Goal: Leave review/rating: Share an evaluation or opinion about a product, service, or content

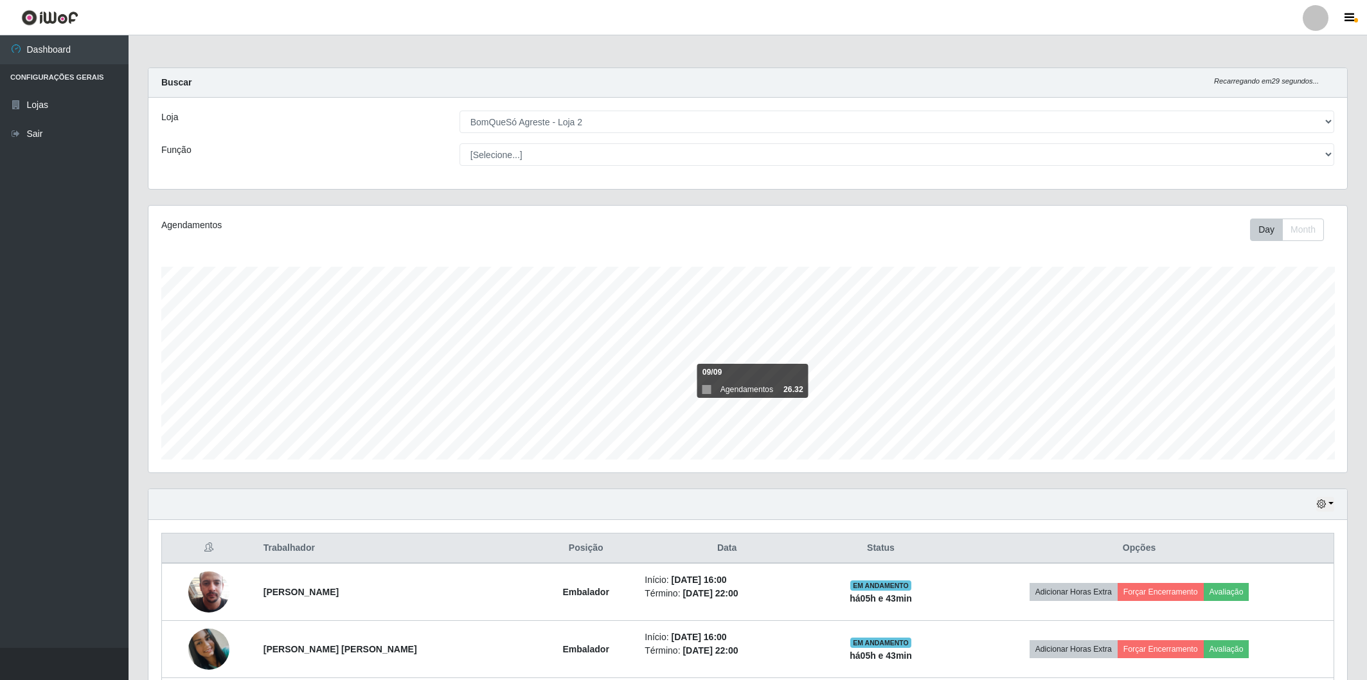
select select "214"
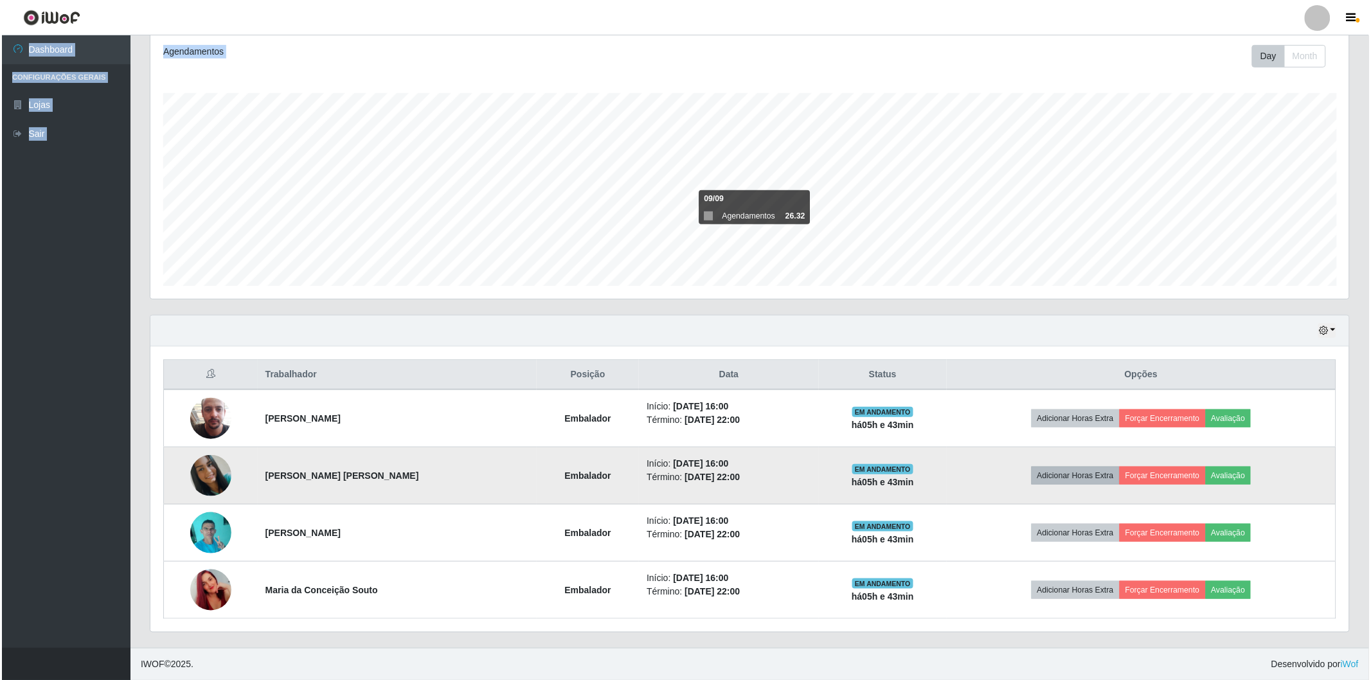
scroll to position [266, 1199]
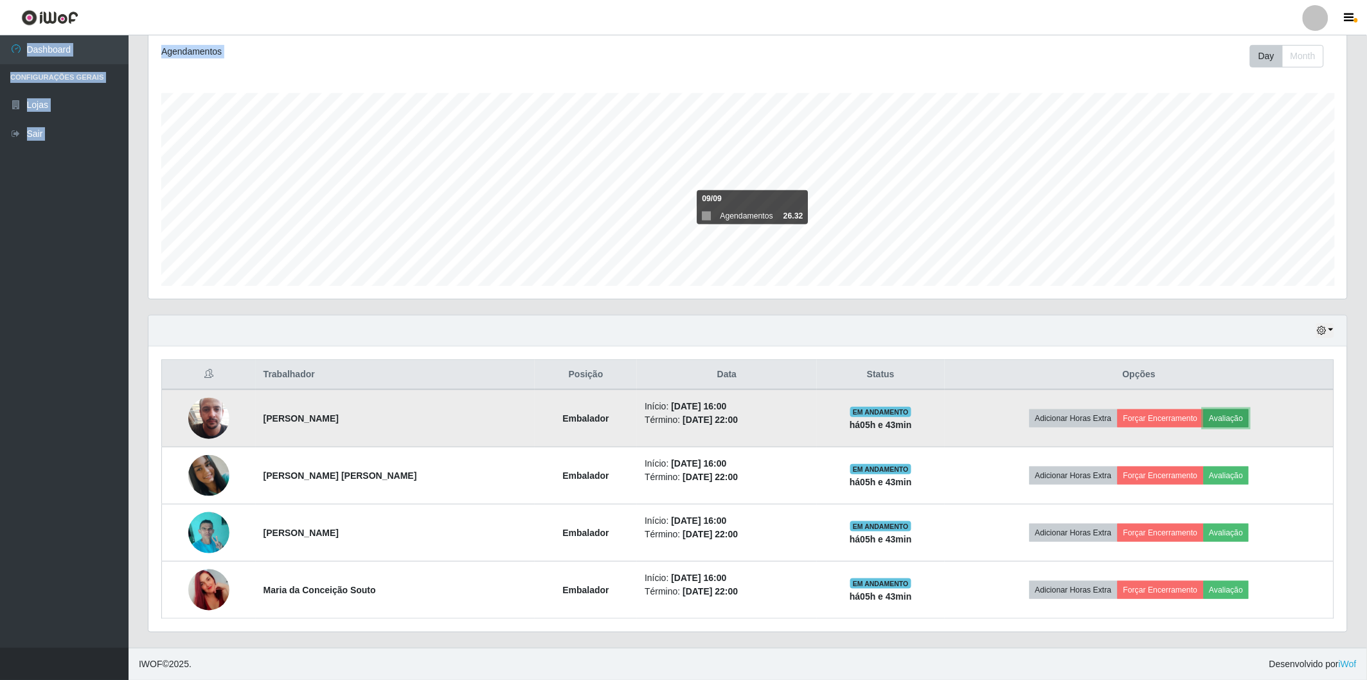
click at [1220, 420] on button "Avaliação" at bounding box center [1227, 418] width 46 height 18
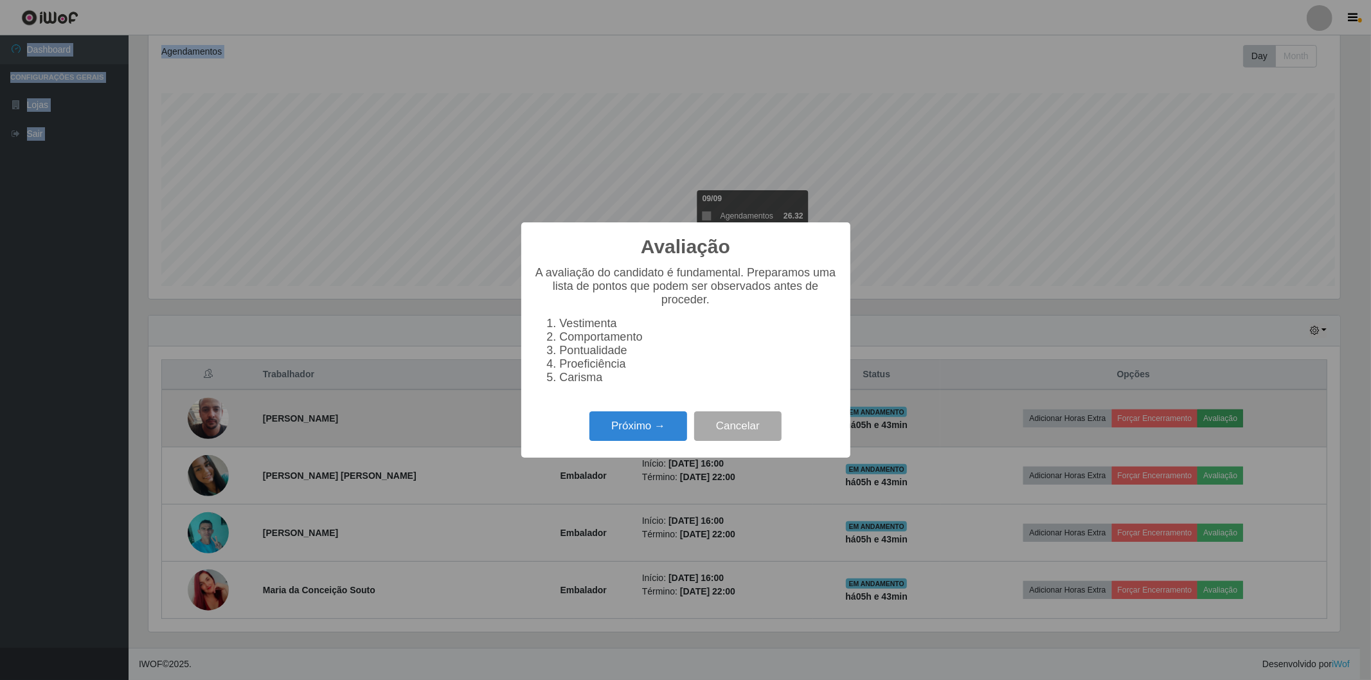
scroll to position [266, 1191]
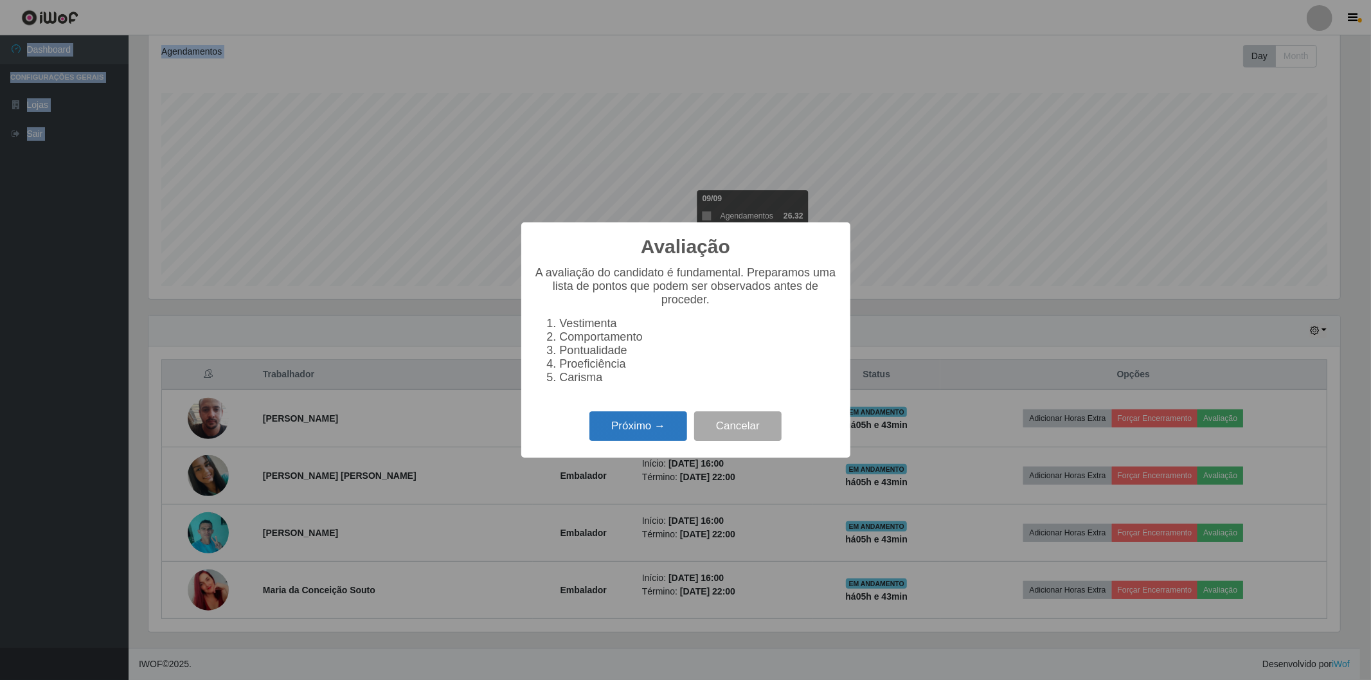
click at [607, 427] on button "Próximo →" at bounding box center [638, 426] width 98 height 30
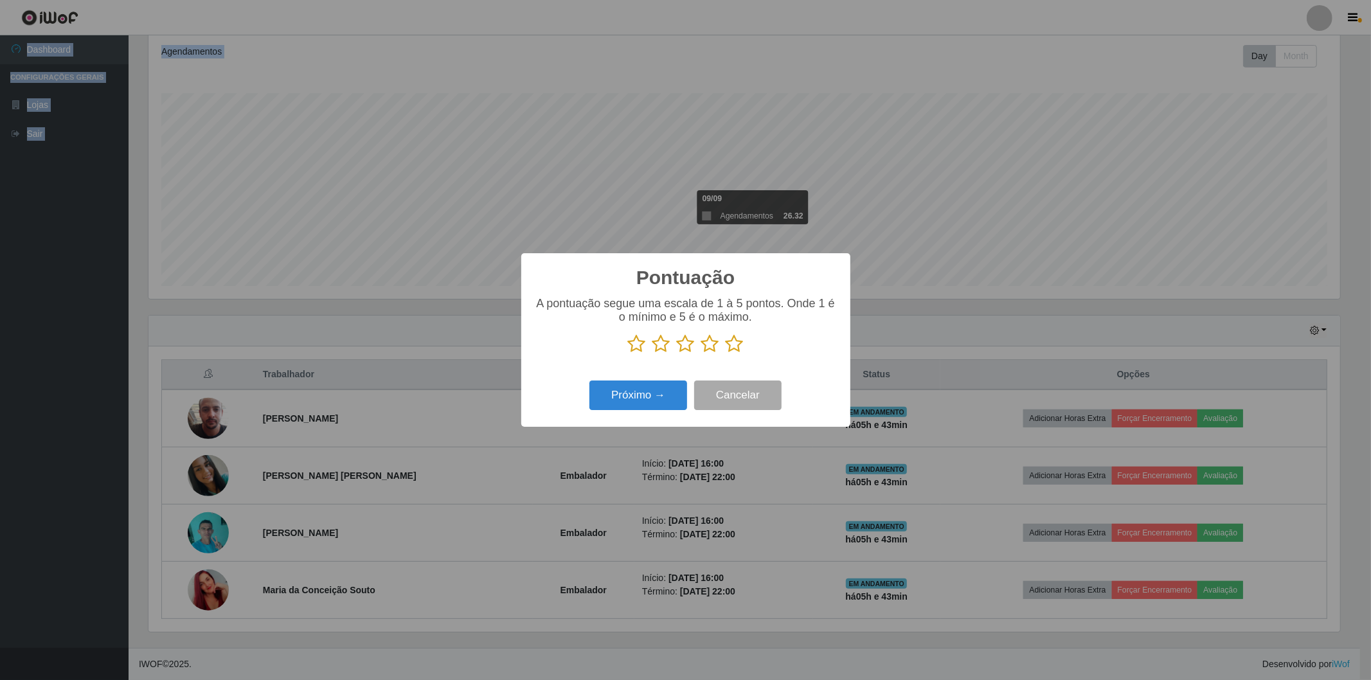
scroll to position [642423, 641499]
click at [733, 344] on icon at bounding box center [735, 343] width 18 height 19
click at [726, 353] on input "radio" at bounding box center [726, 353] width 0 height 0
click at [613, 403] on button "Próximo →" at bounding box center [638, 395] width 98 height 30
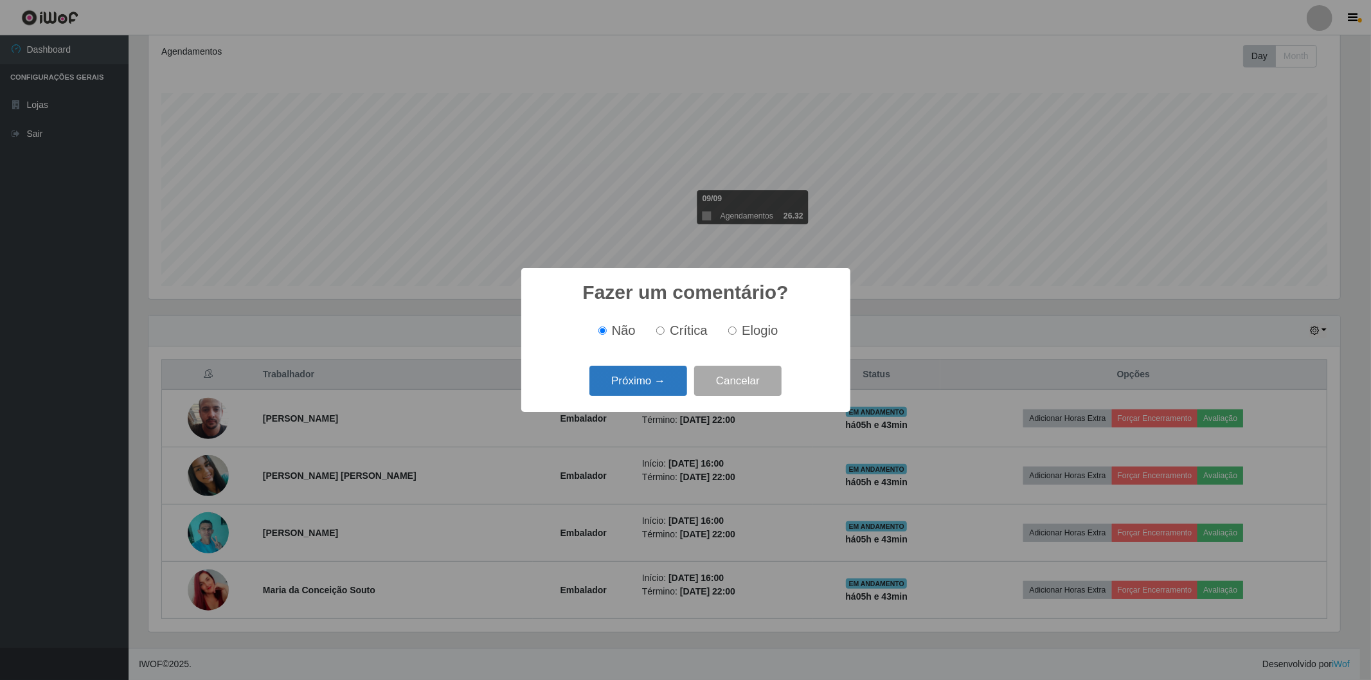
click at [617, 393] on button "Próximo →" at bounding box center [638, 381] width 98 height 30
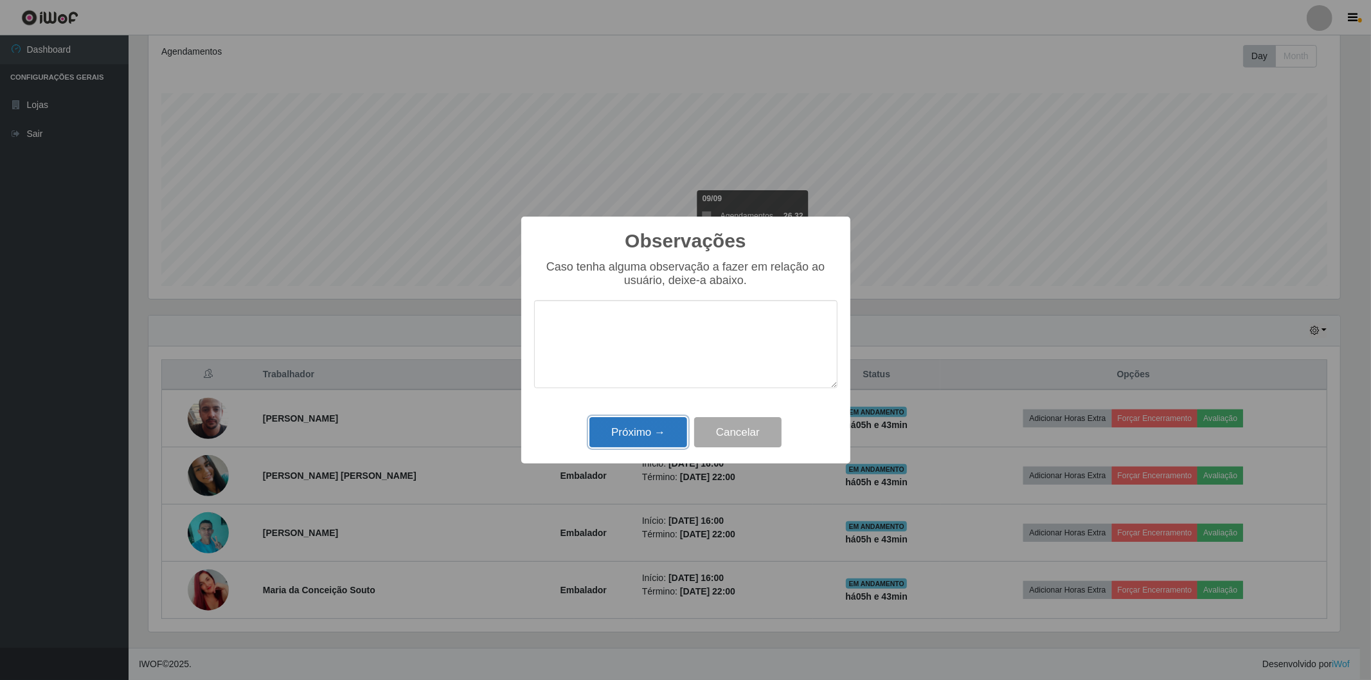
click at [627, 438] on button "Próximo →" at bounding box center [638, 432] width 98 height 30
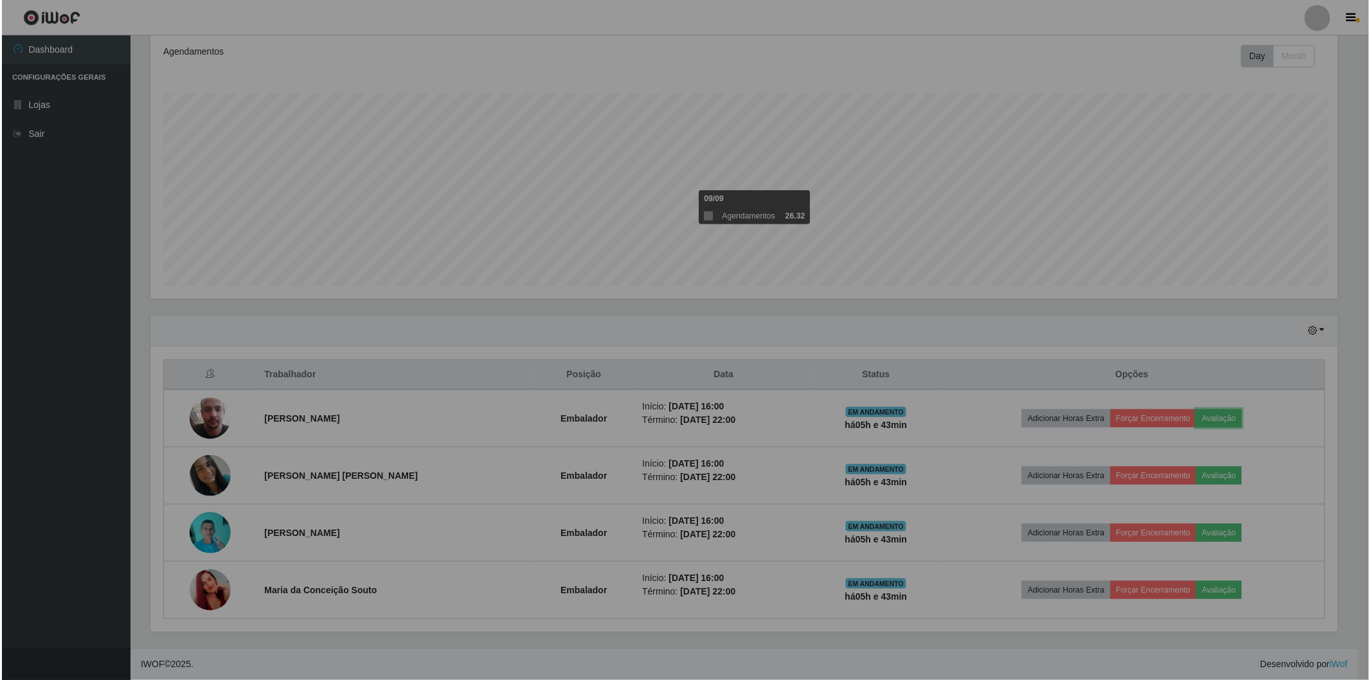
scroll to position [266, 1199]
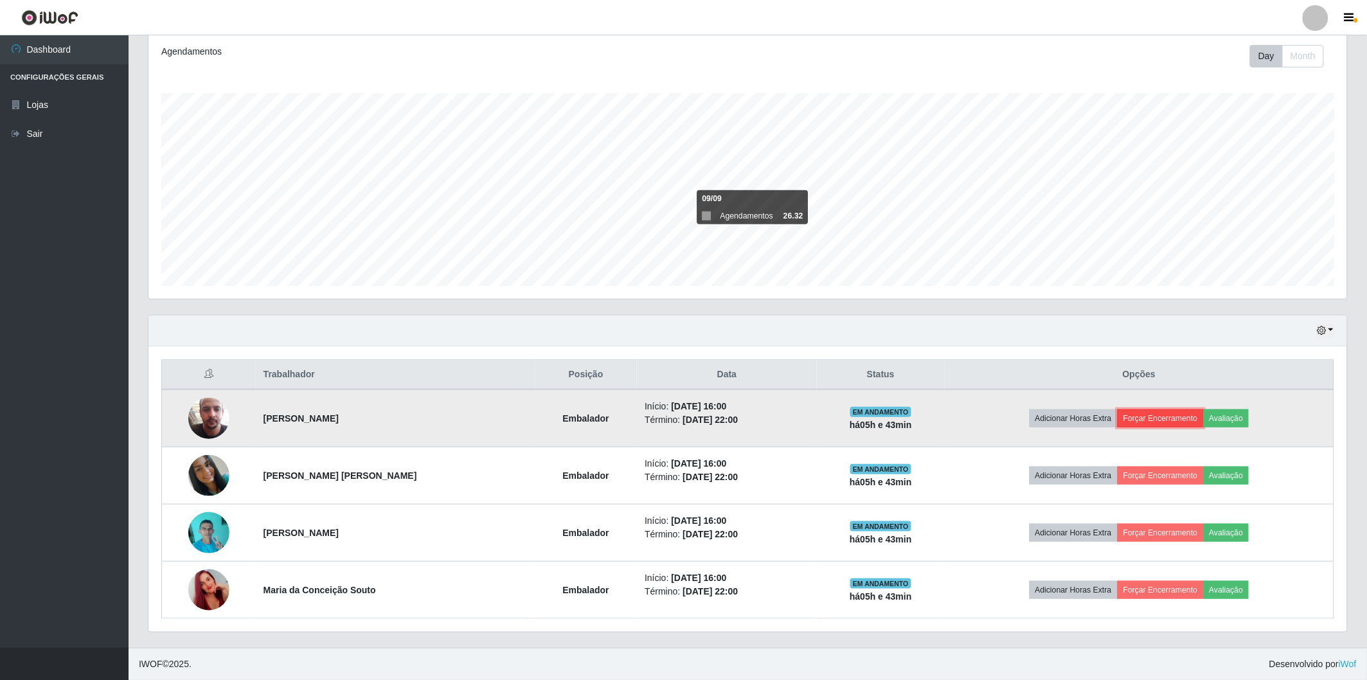
click at [1150, 414] on button "Forçar Encerramento" at bounding box center [1161, 418] width 86 height 18
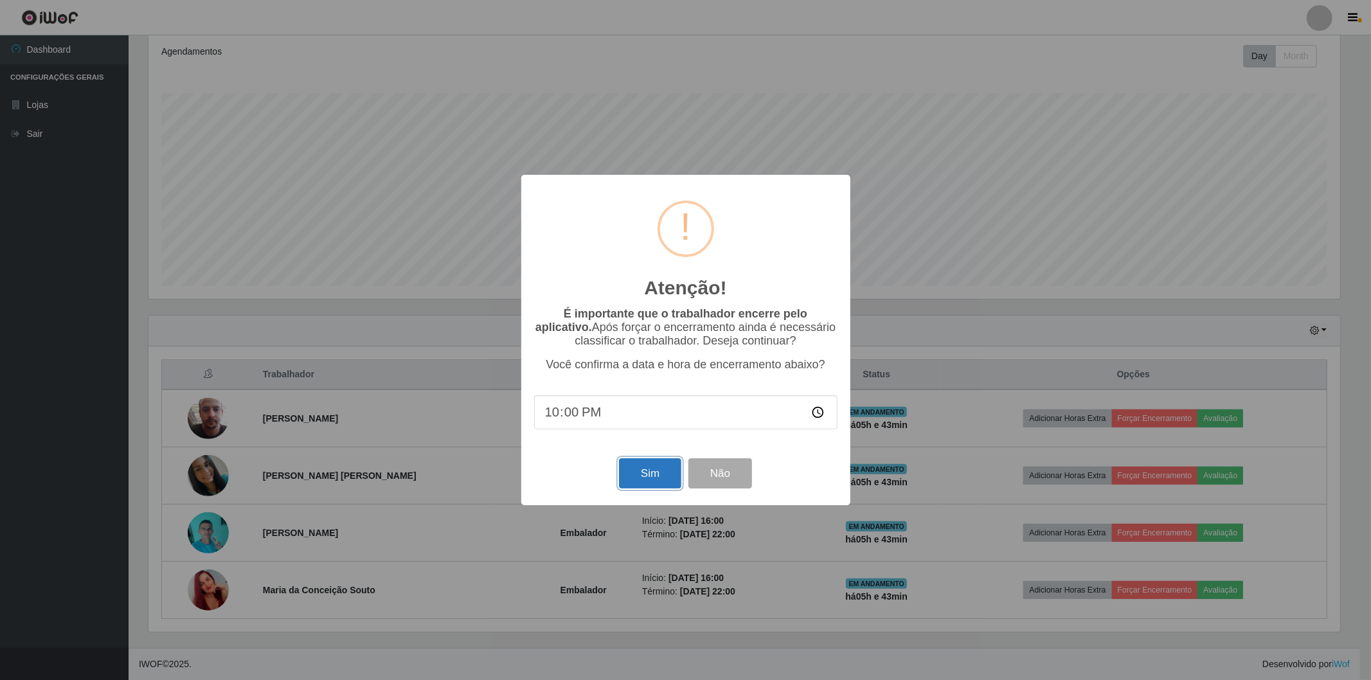
click at [662, 483] on button "Sim" at bounding box center [650, 473] width 62 height 30
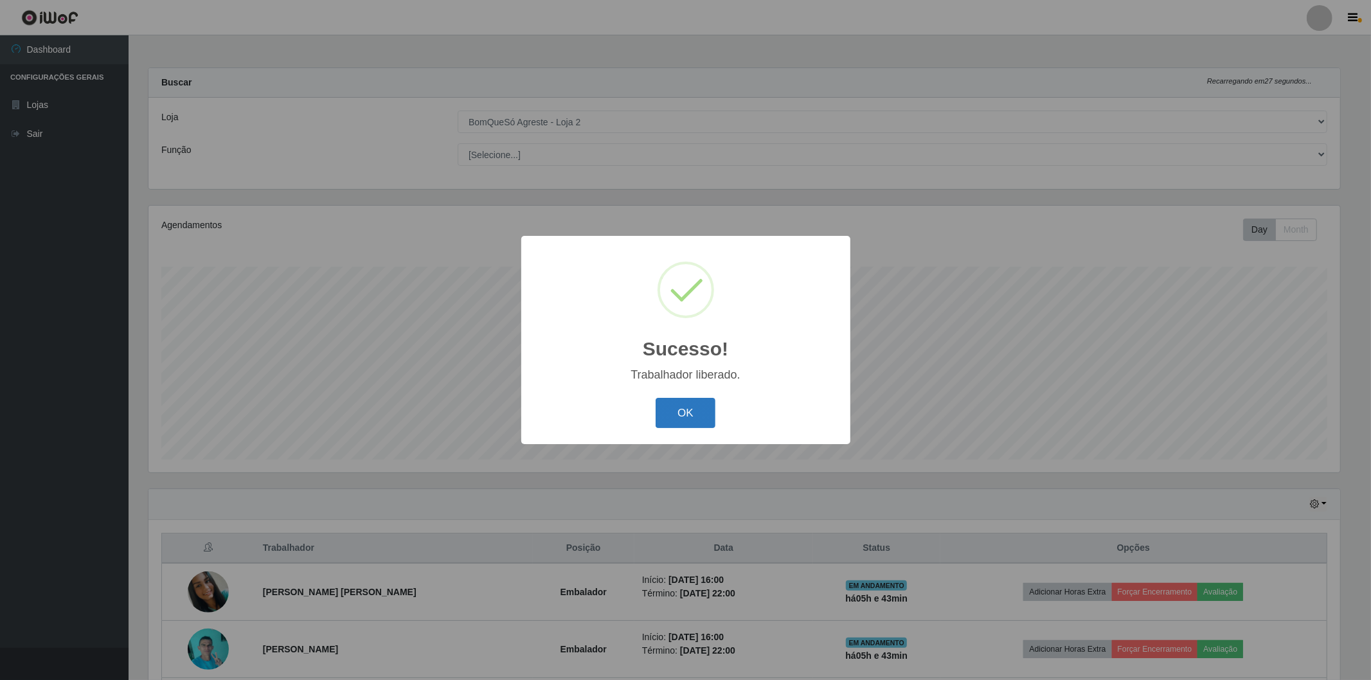
click at [683, 415] on button "OK" at bounding box center [686, 413] width 60 height 30
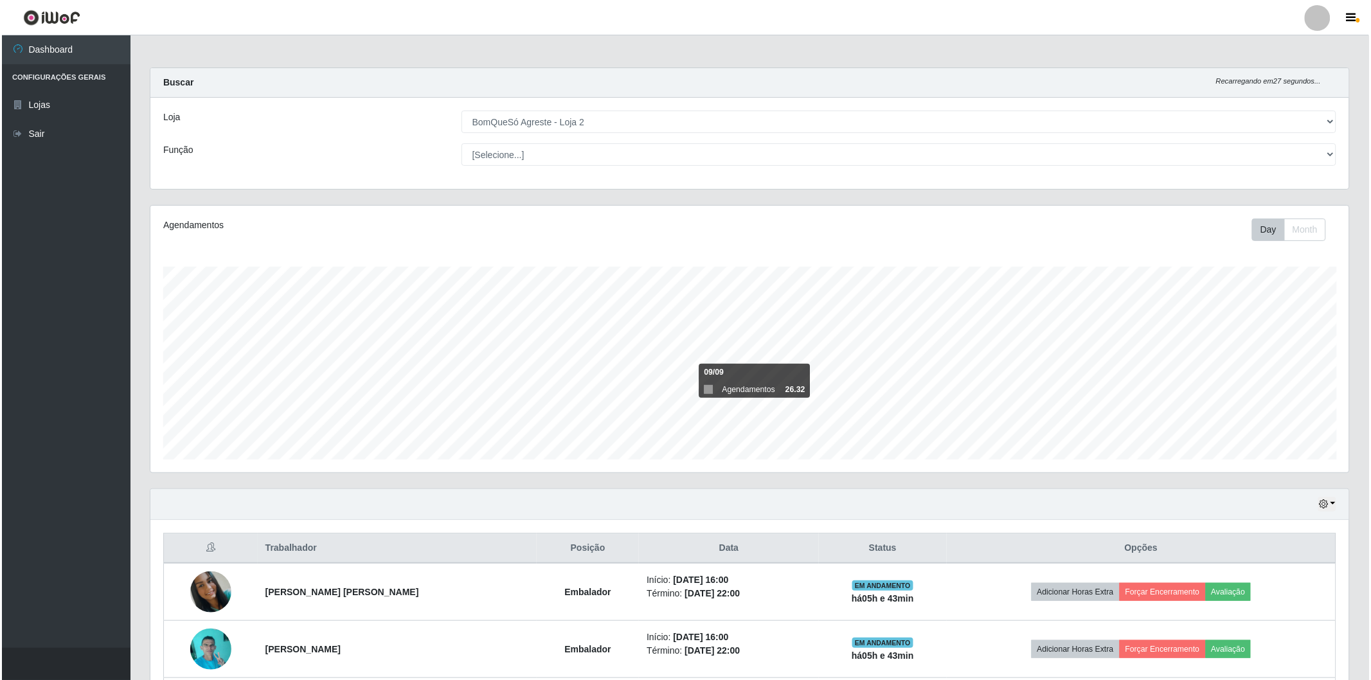
scroll to position [116, 0]
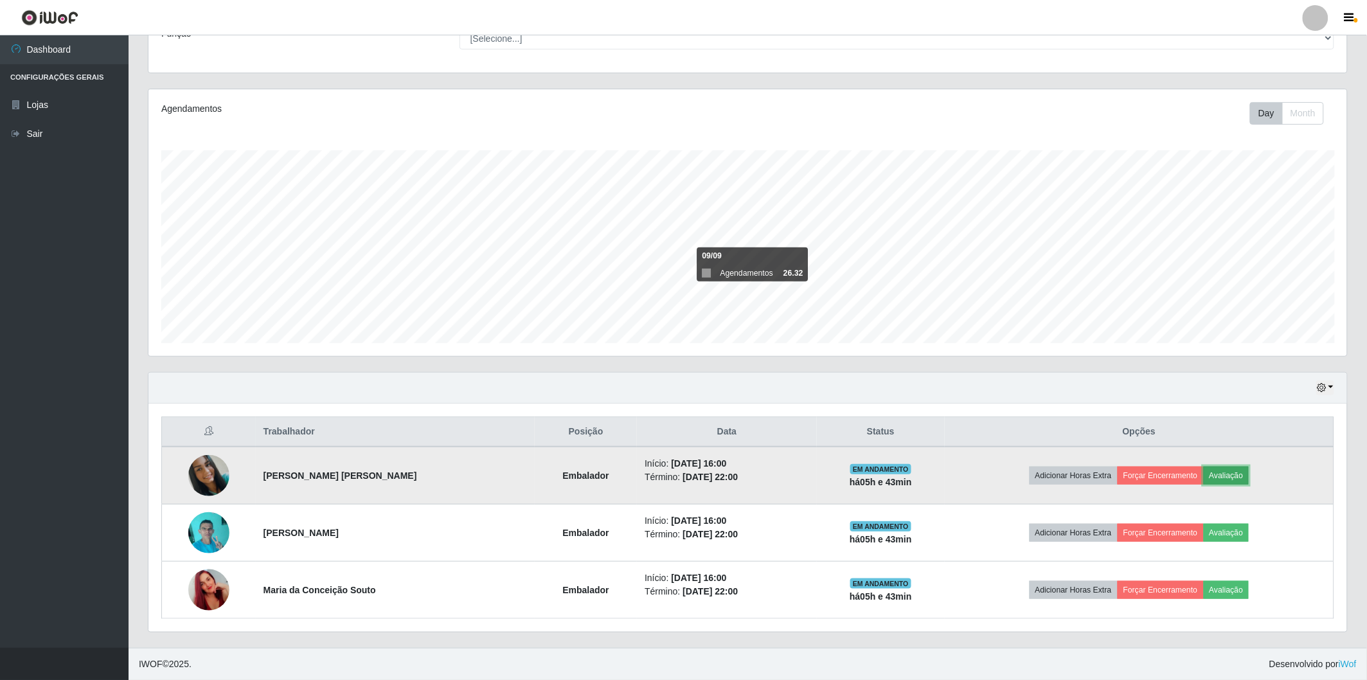
click at [1235, 474] on button "Avaliação" at bounding box center [1227, 476] width 46 height 18
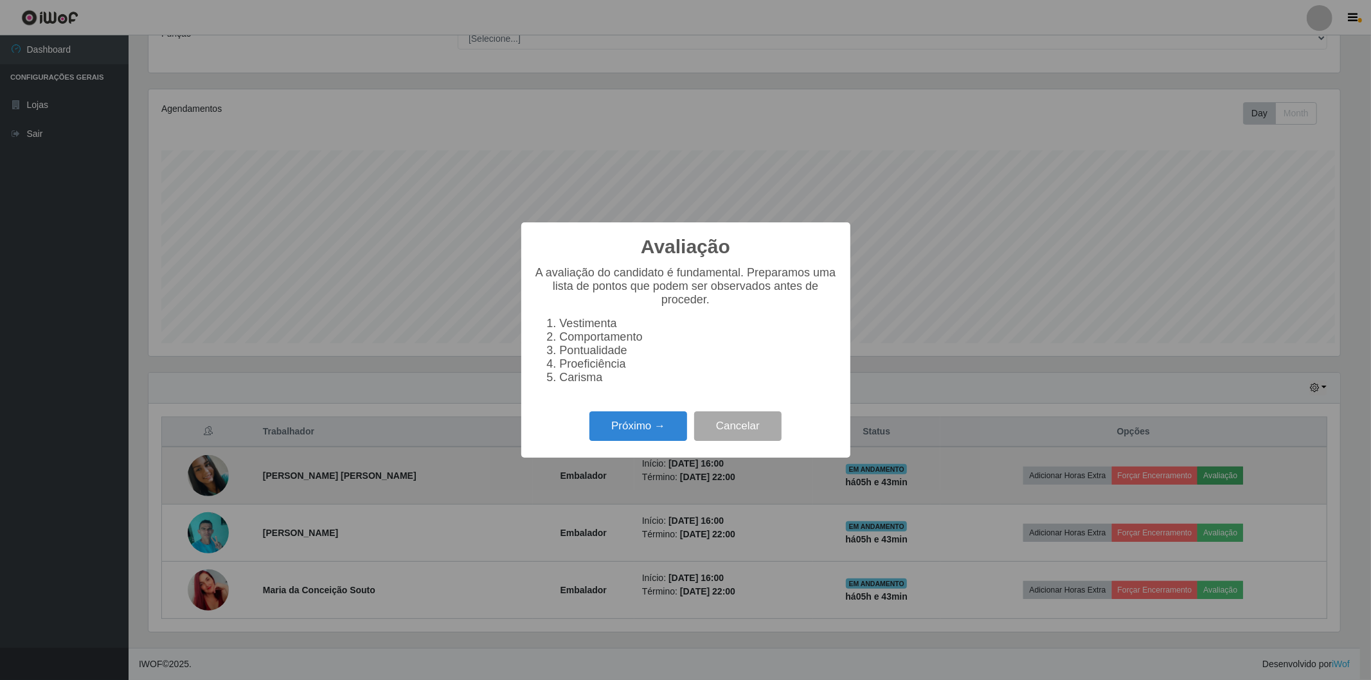
scroll to position [266, 1191]
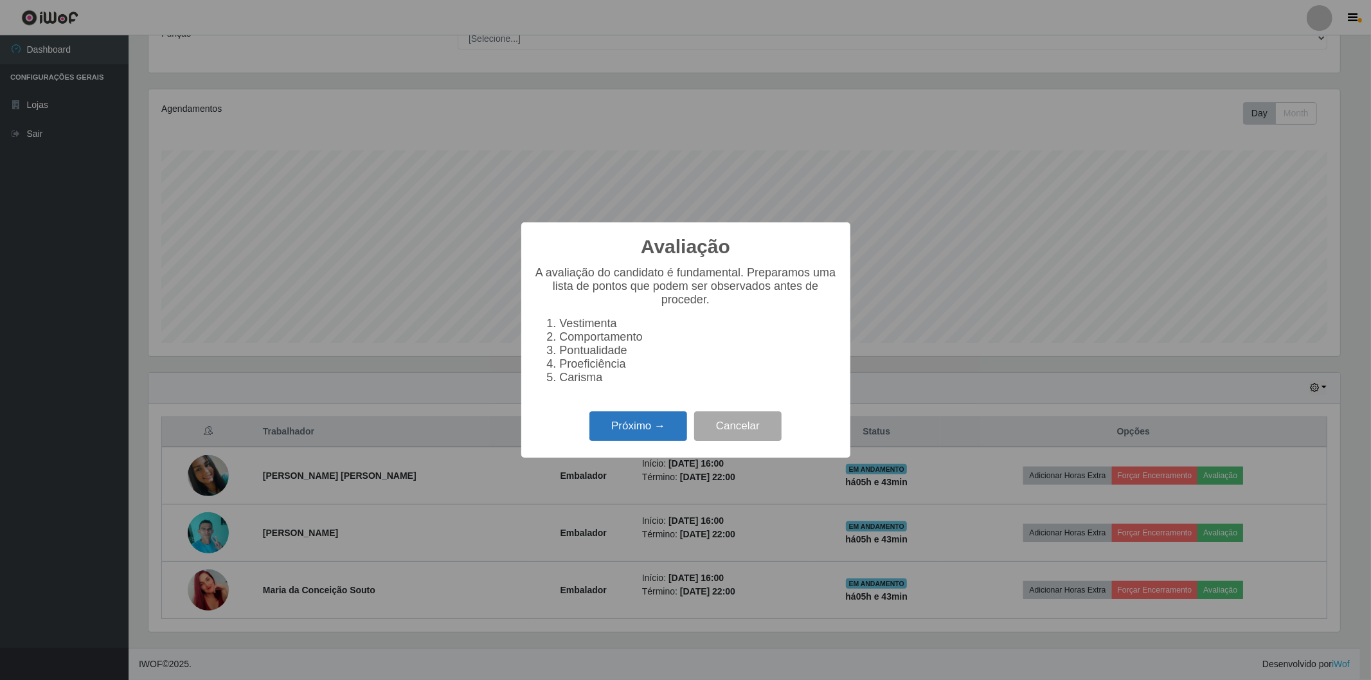
click at [596, 416] on button "Próximo →" at bounding box center [638, 426] width 98 height 30
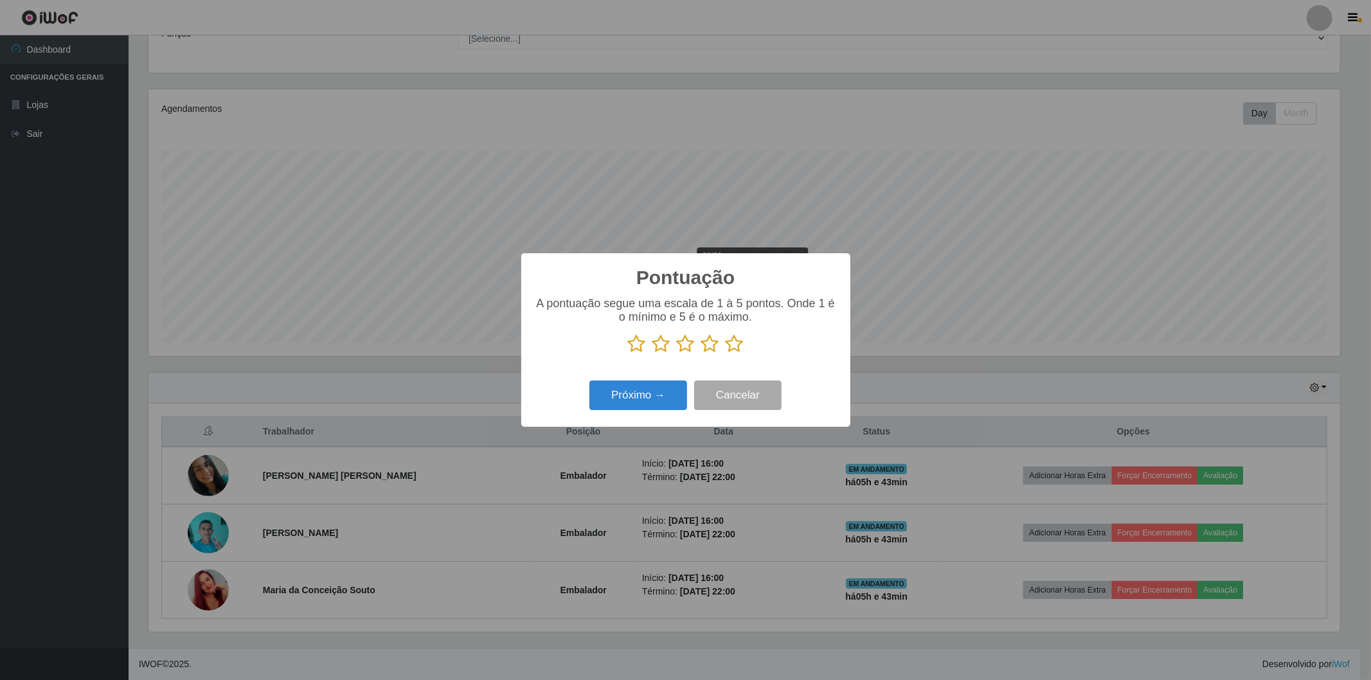
click at [729, 347] on icon at bounding box center [735, 343] width 18 height 19
click at [726, 353] on input "radio" at bounding box center [726, 353] width 0 height 0
click at [612, 389] on button "Próximo →" at bounding box center [638, 395] width 98 height 30
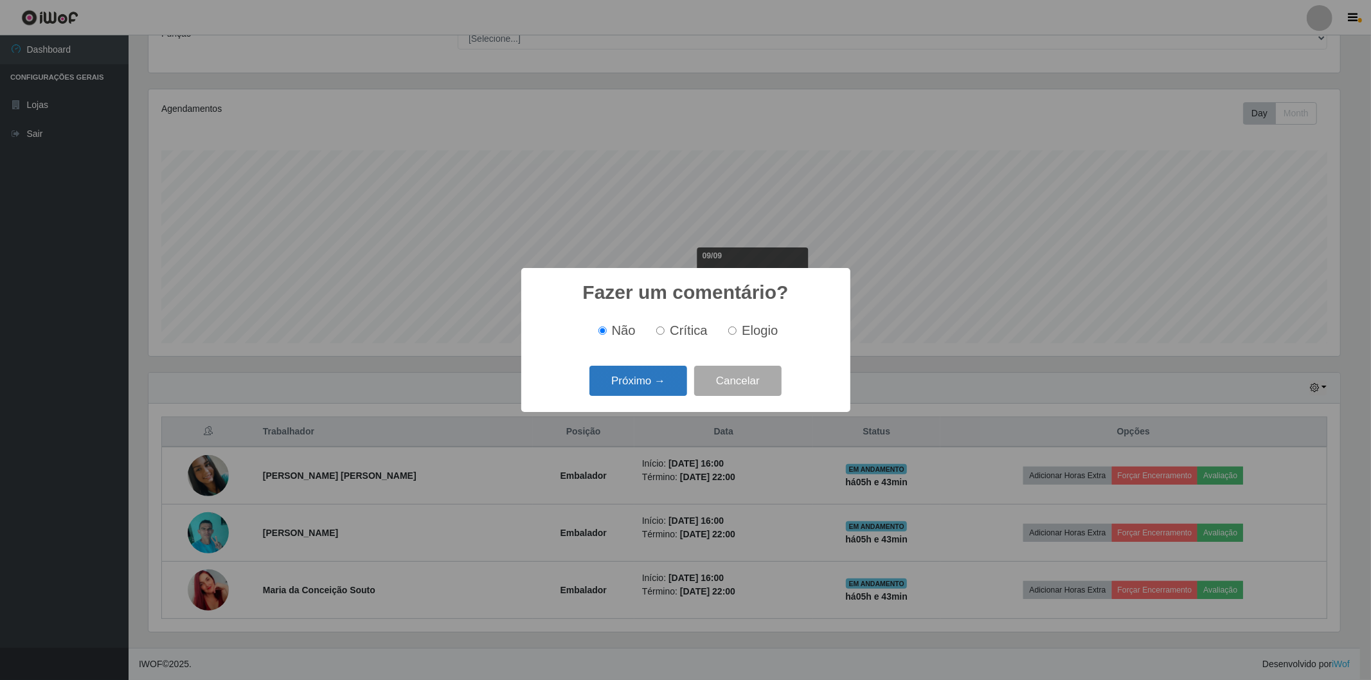
click at [639, 389] on button "Próximo →" at bounding box center [638, 381] width 98 height 30
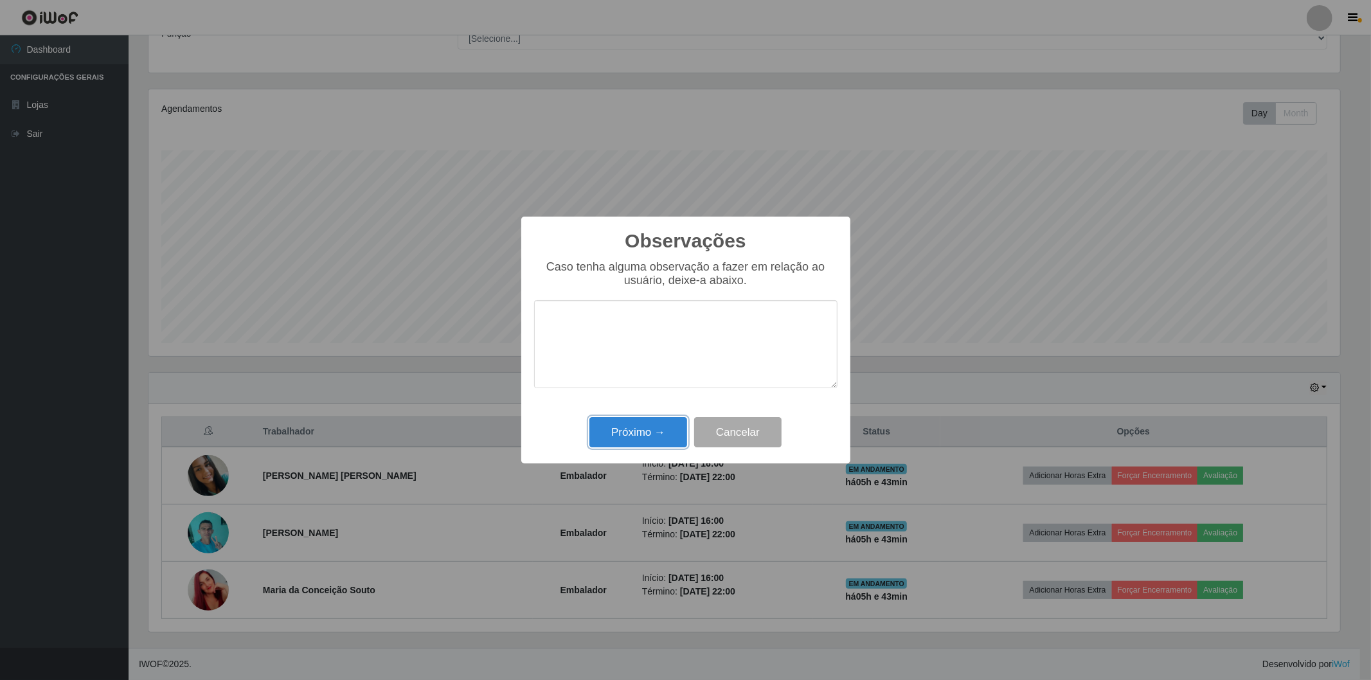
drag, startPoint x: 669, startPoint y: 420, endPoint x: 651, endPoint y: 426, distance: 18.9
click at [667, 422] on button "Próximo →" at bounding box center [638, 432] width 98 height 30
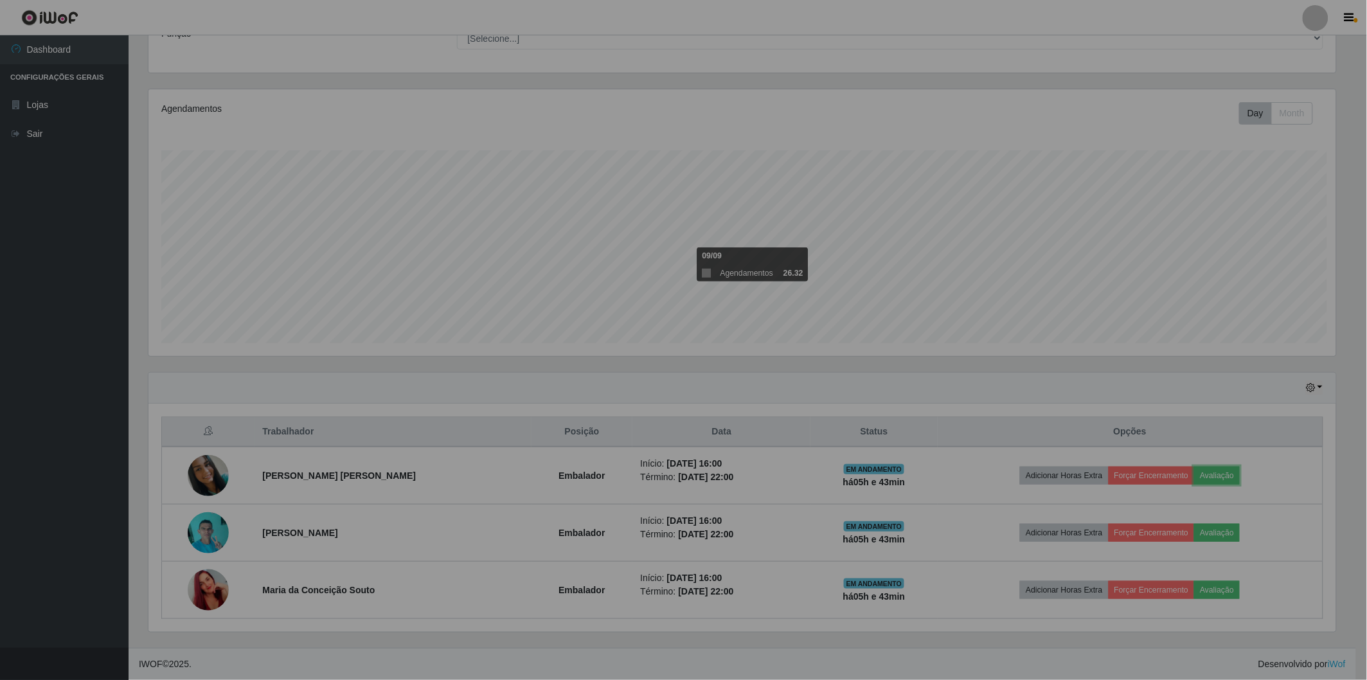
scroll to position [266, 1199]
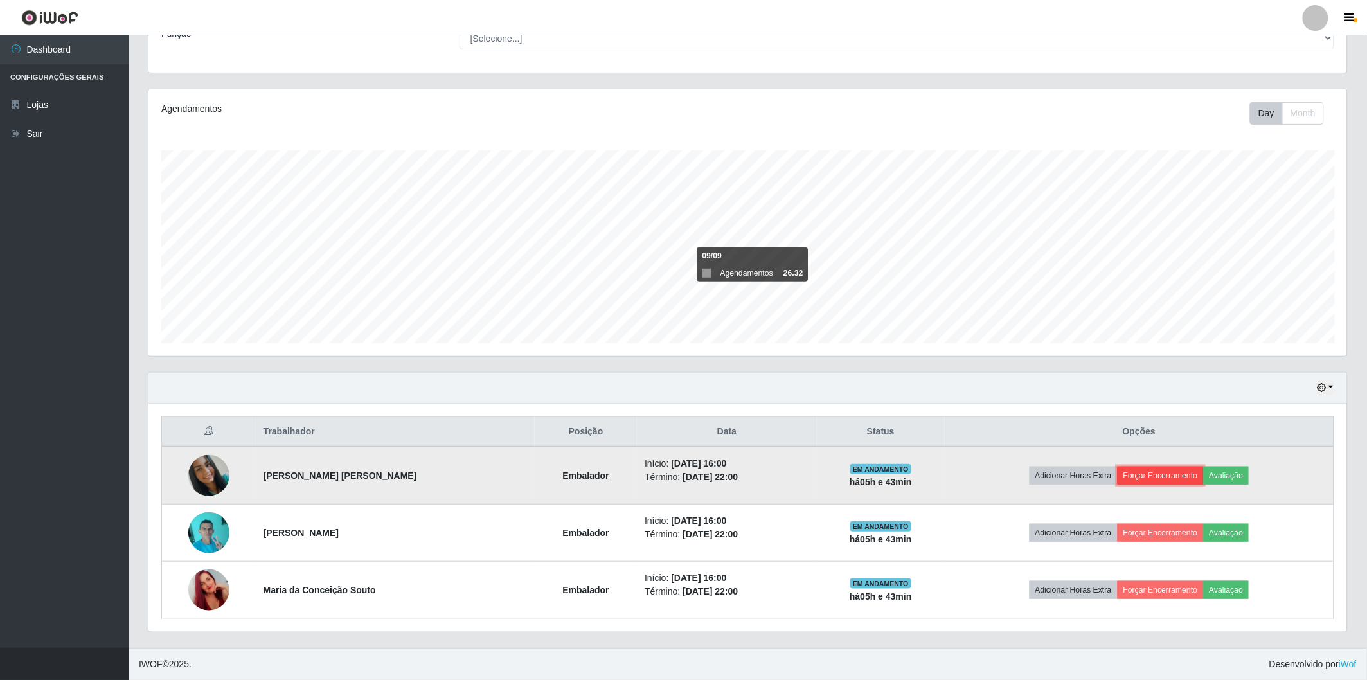
click at [1132, 471] on button "Forçar Encerramento" at bounding box center [1161, 476] width 86 height 18
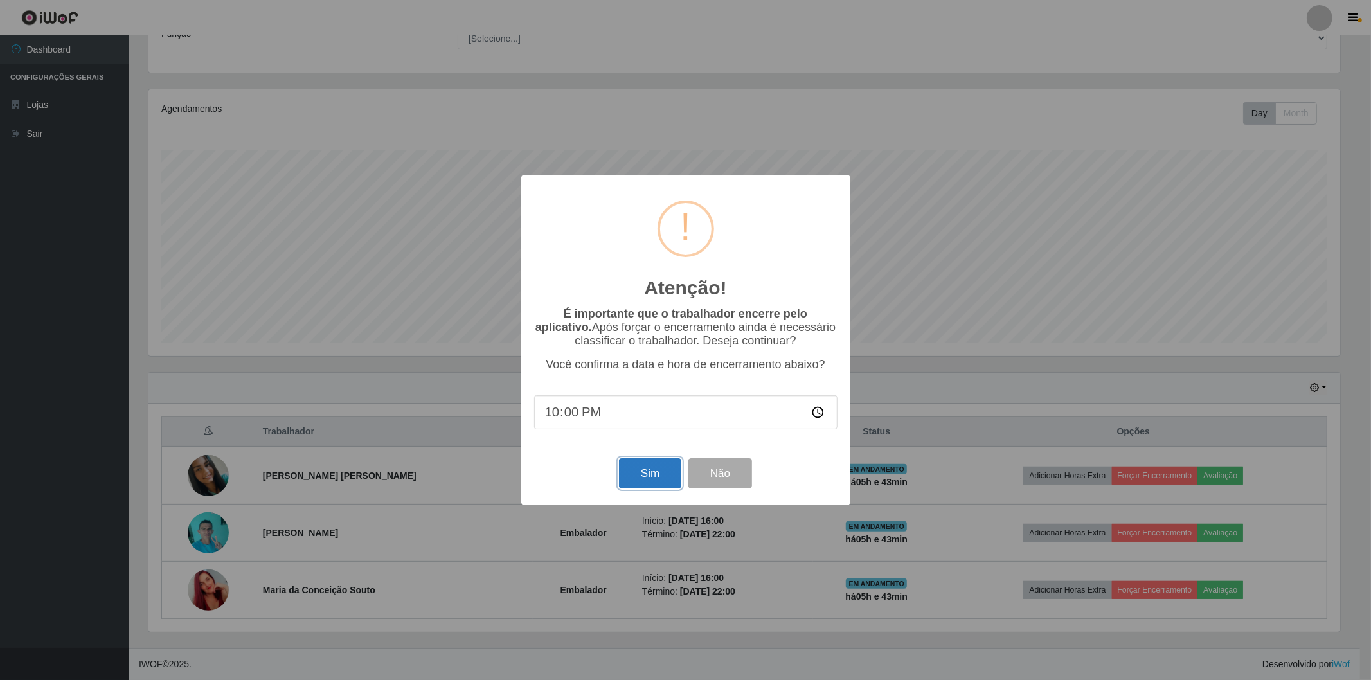
click at [656, 474] on button "Sim" at bounding box center [650, 473] width 62 height 30
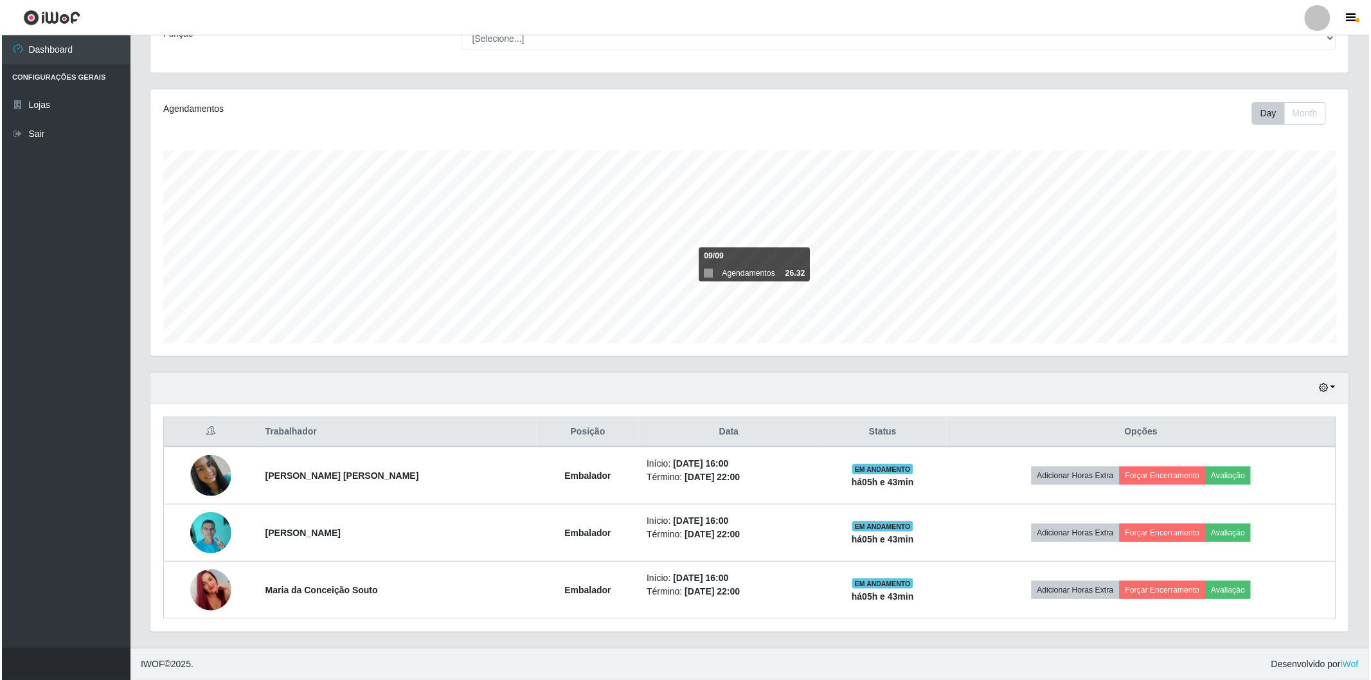
scroll to position [0, 0]
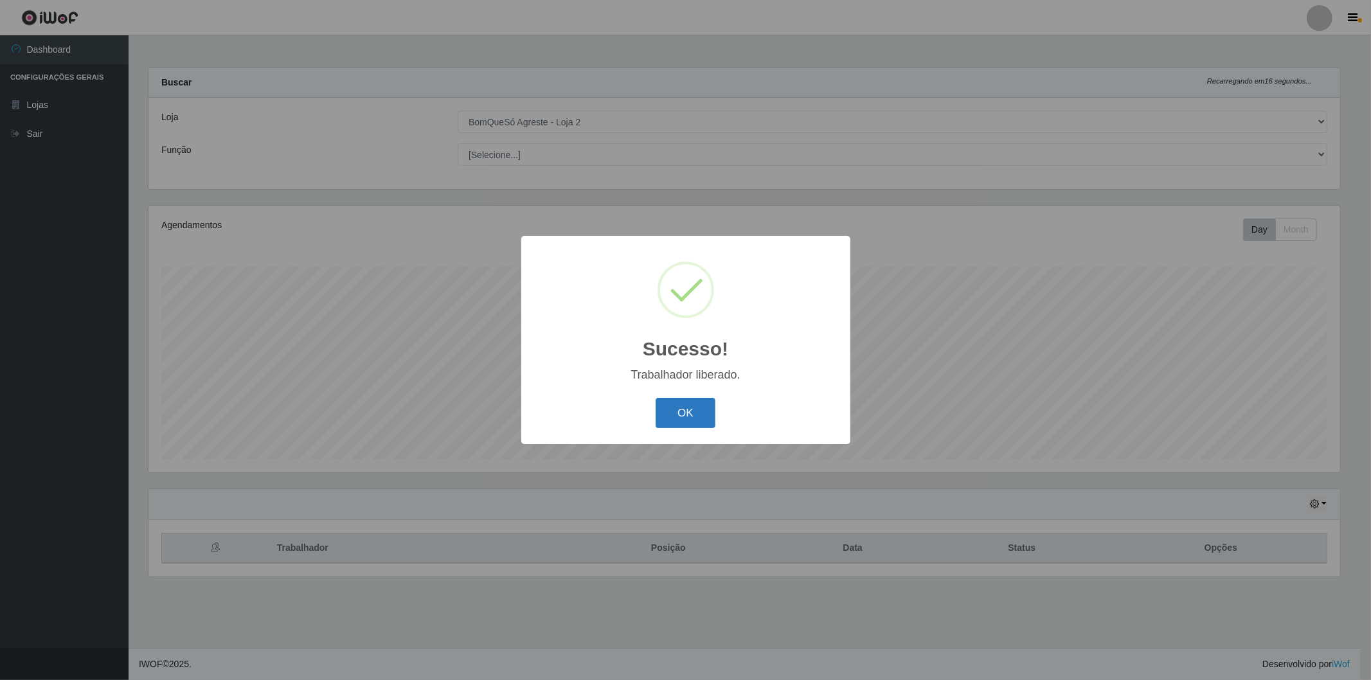
click at [679, 411] on button "OK" at bounding box center [686, 413] width 60 height 30
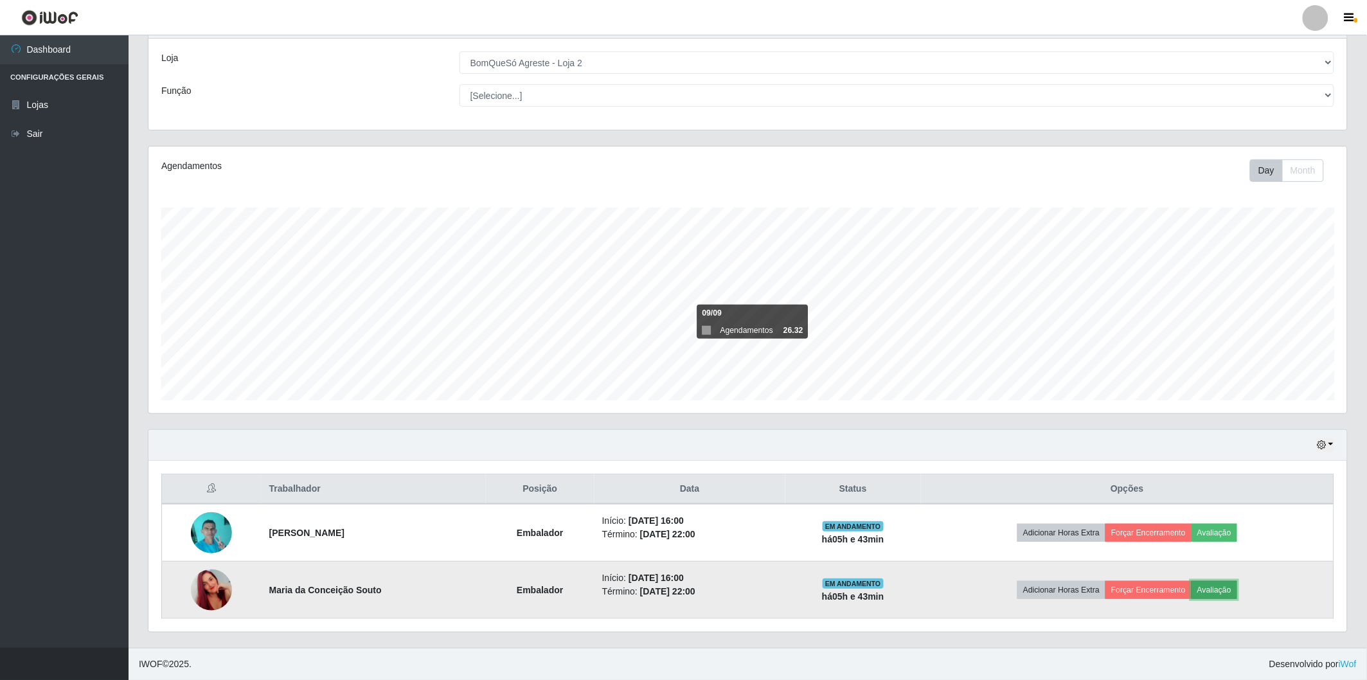
click at [1229, 589] on button "Avaliação" at bounding box center [1215, 590] width 46 height 18
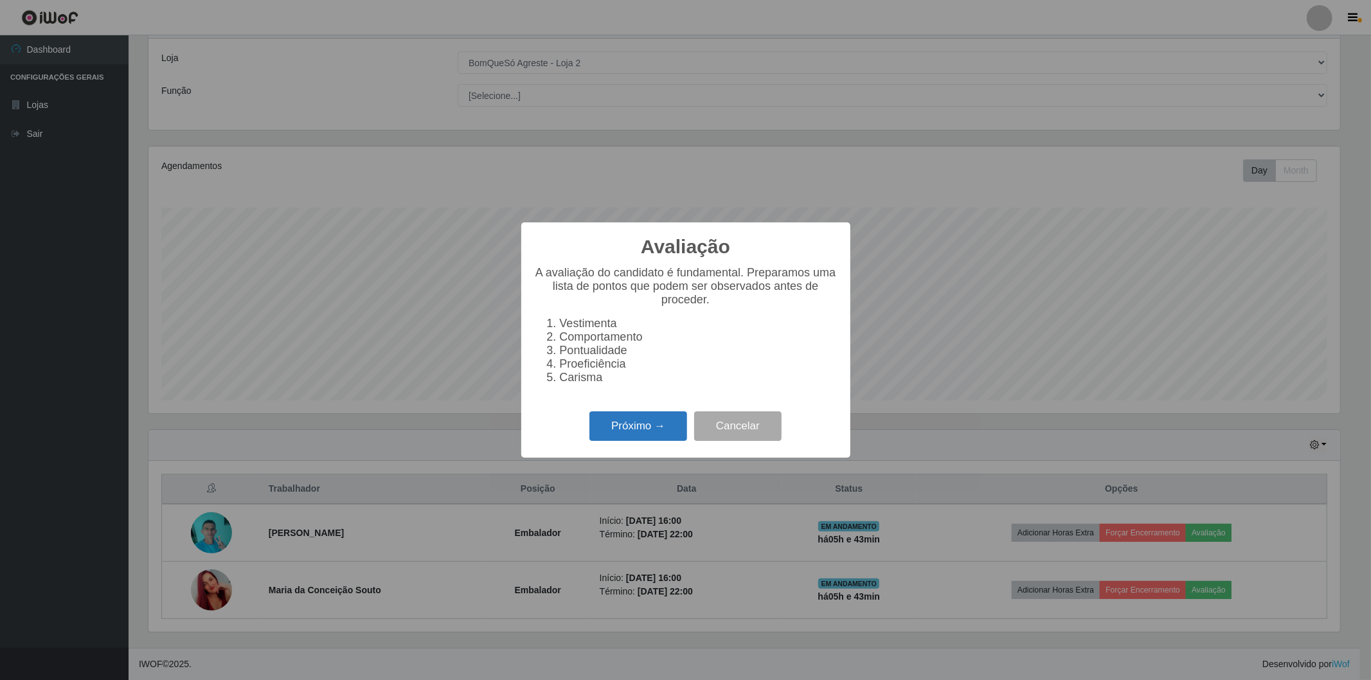
click at [641, 421] on button "Próximo →" at bounding box center [638, 426] width 98 height 30
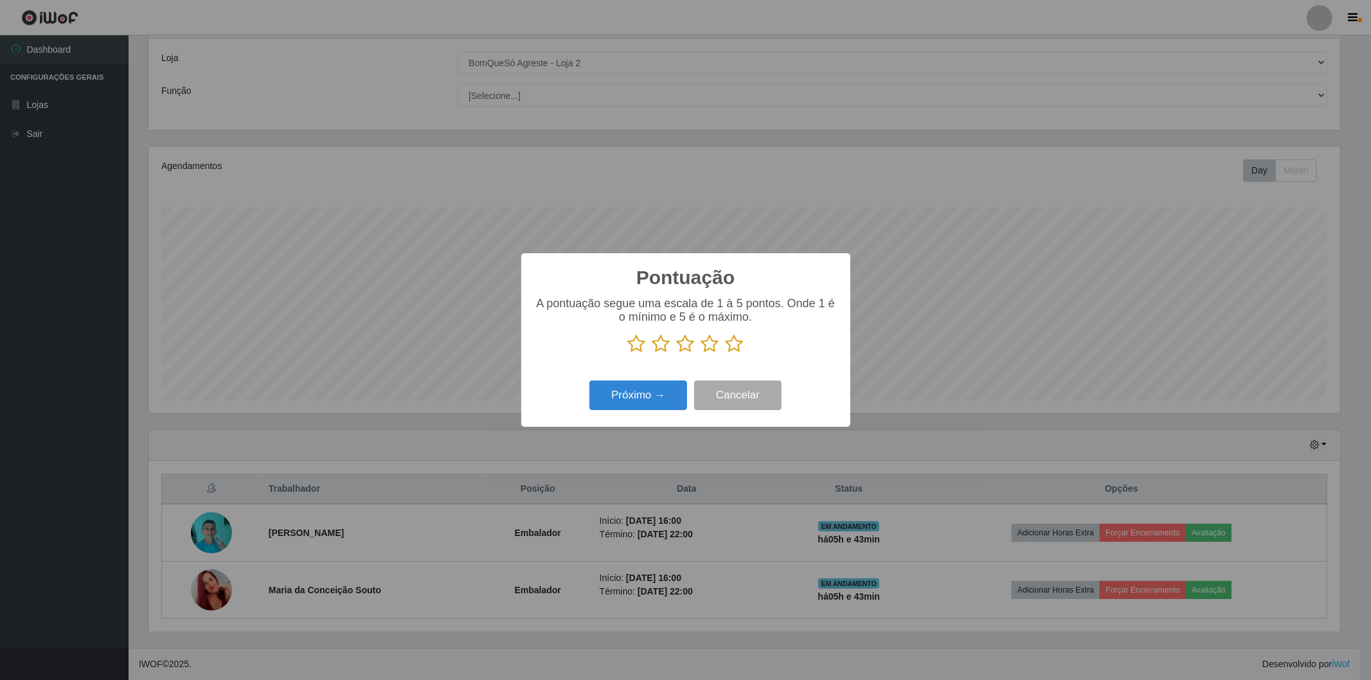
click at [729, 342] on icon at bounding box center [735, 343] width 18 height 19
click at [726, 353] on input "radio" at bounding box center [726, 353] width 0 height 0
click at [635, 400] on button "Próximo →" at bounding box center [638, 395] width 98 height 30
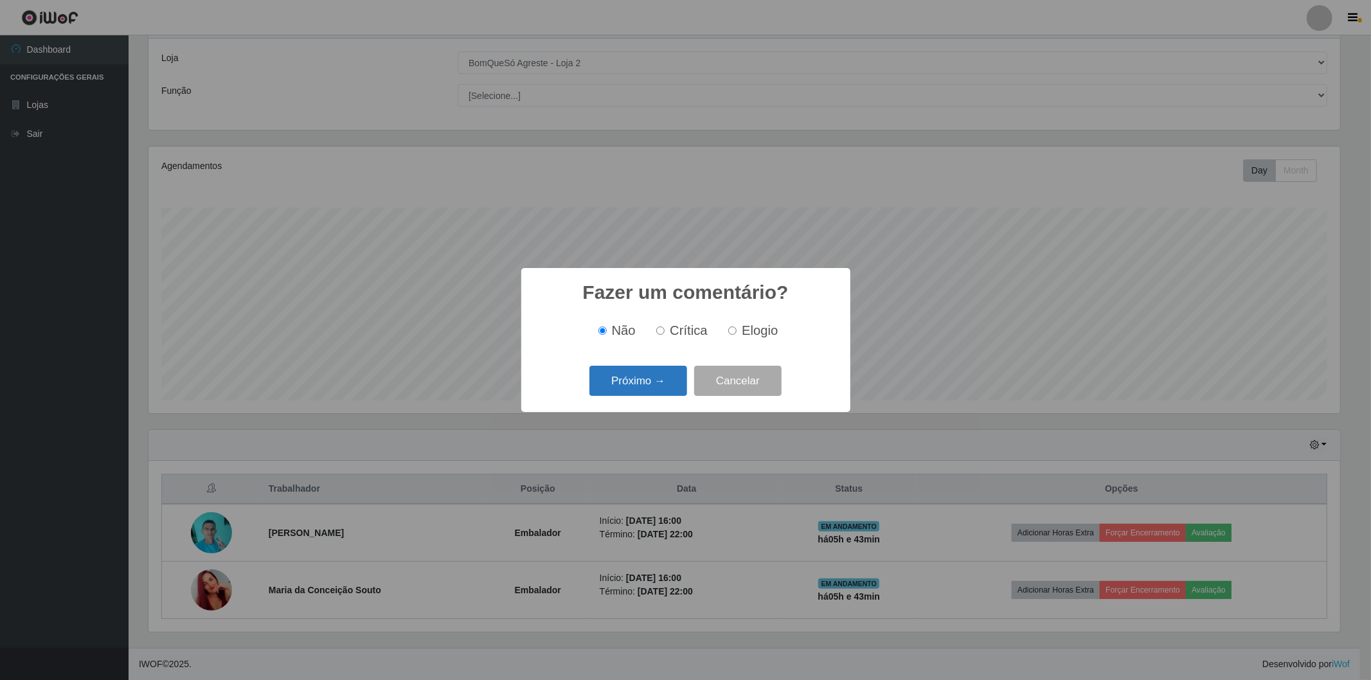
click at [630, 388] on button "Próximo →" at bounding box center [638, 381] width 98 height 30
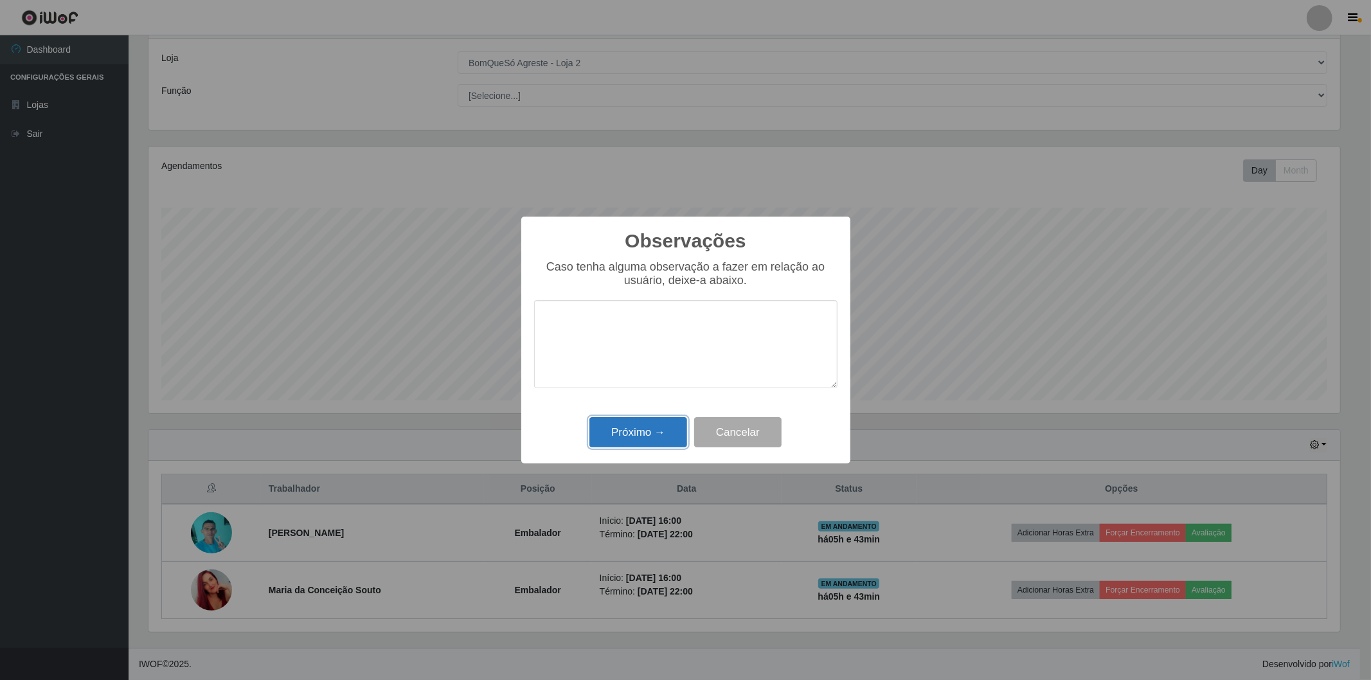
click at [644, 436] on button "Próximo →" at bounding box center [638, 432] width 98 height 30
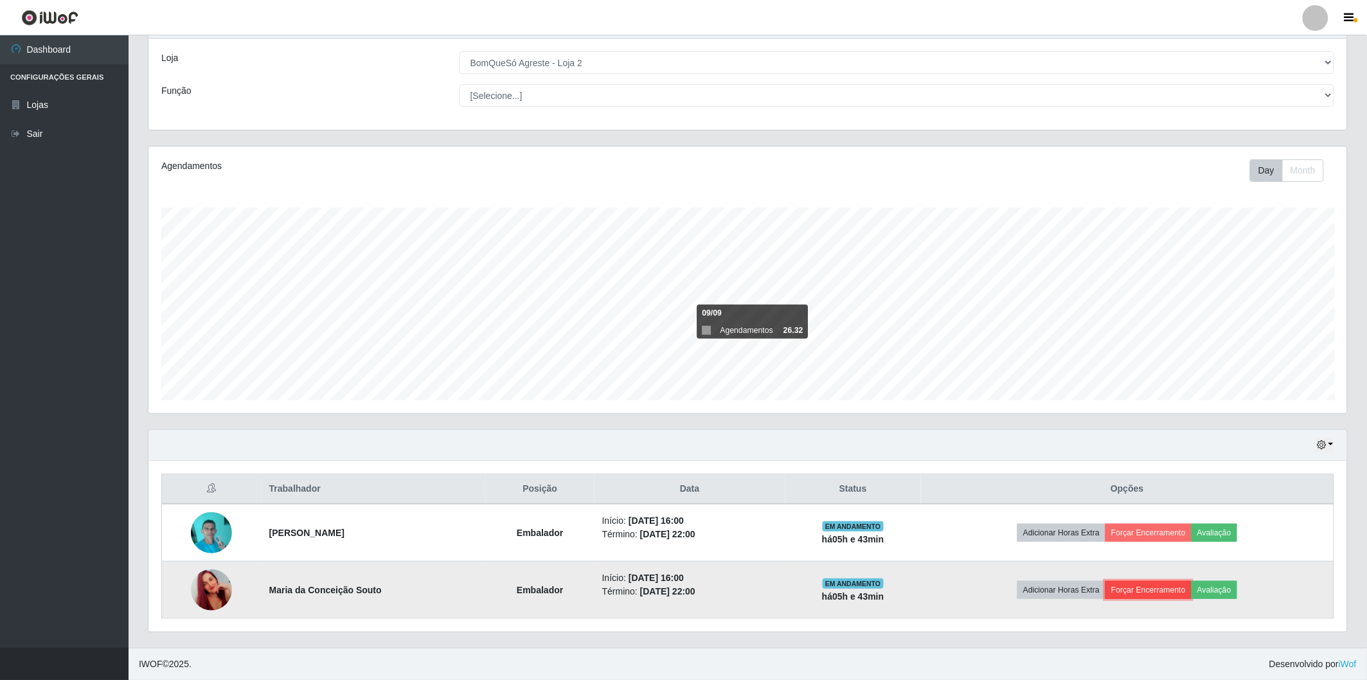
click at [1138, 589] on button "Forçar Encerramento" at bounding box center [1148, 590] width 86 height 18
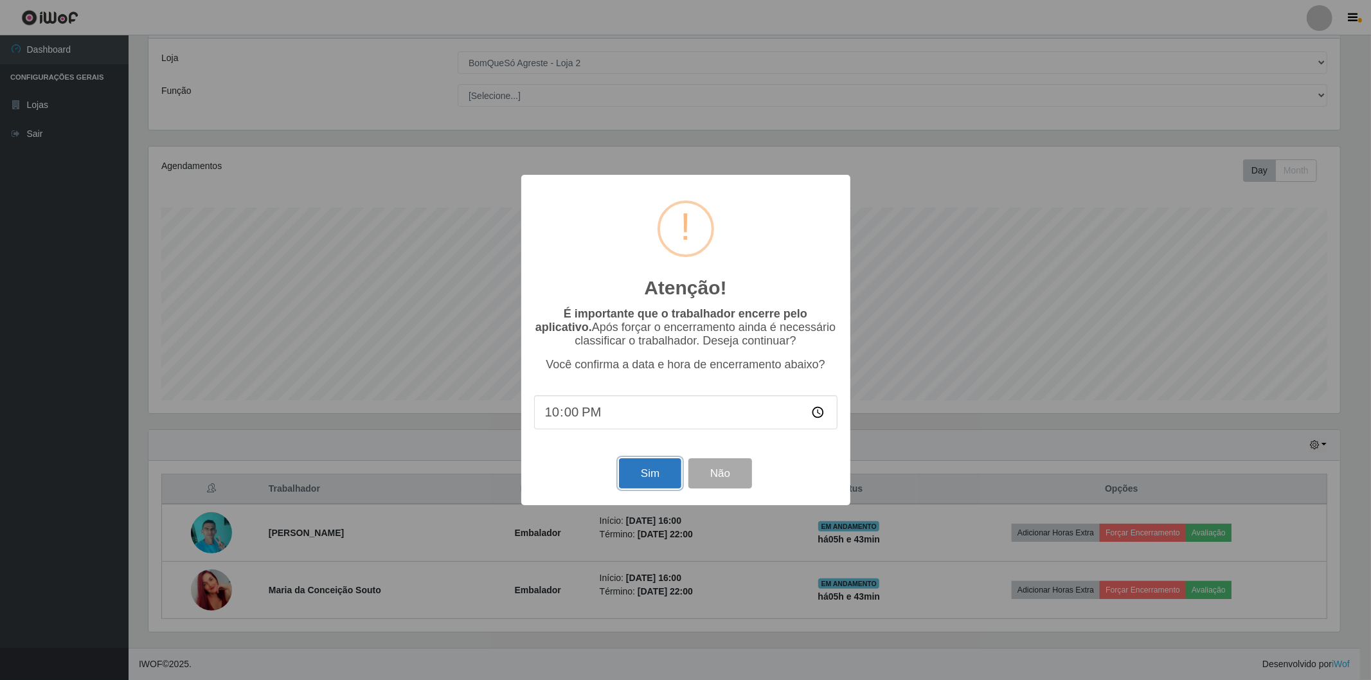
click at [641, 464] on button "Sim" at bounding box center [650, 473] width 62 height 30
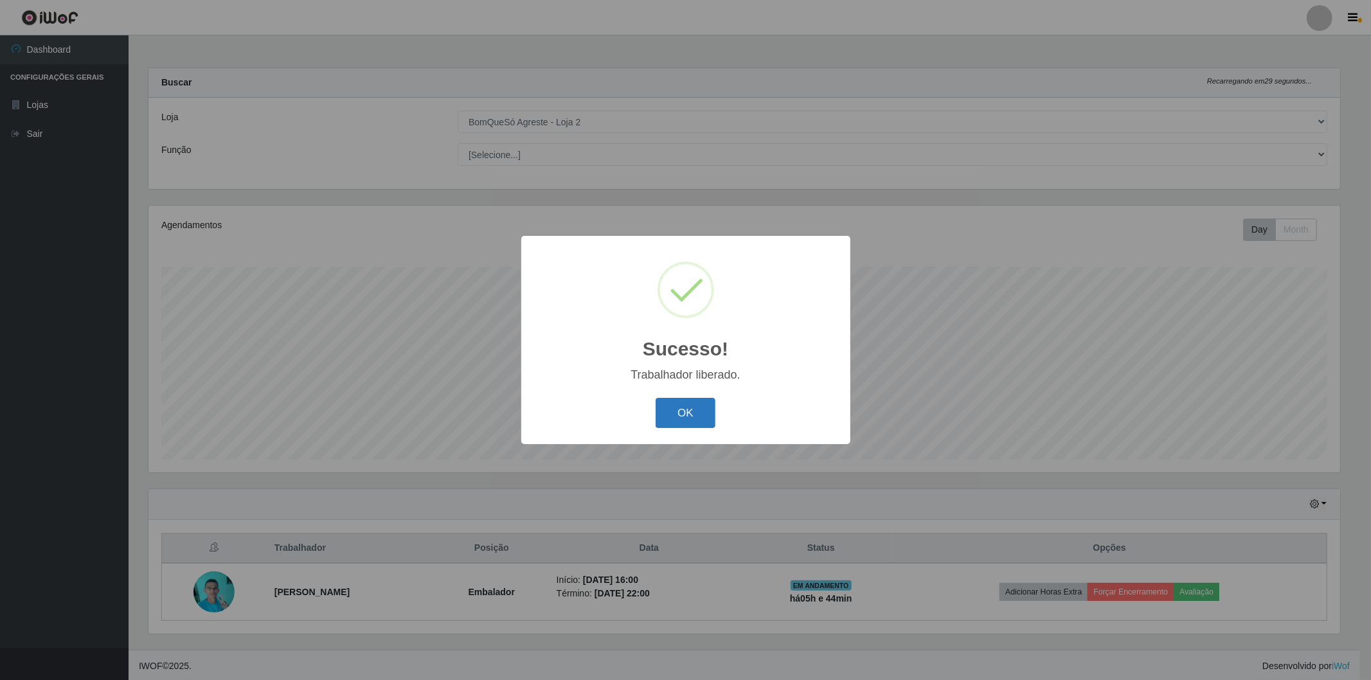
click at [688, 412] on button "OK" at bounding box center [686, 413] width 60 height 30
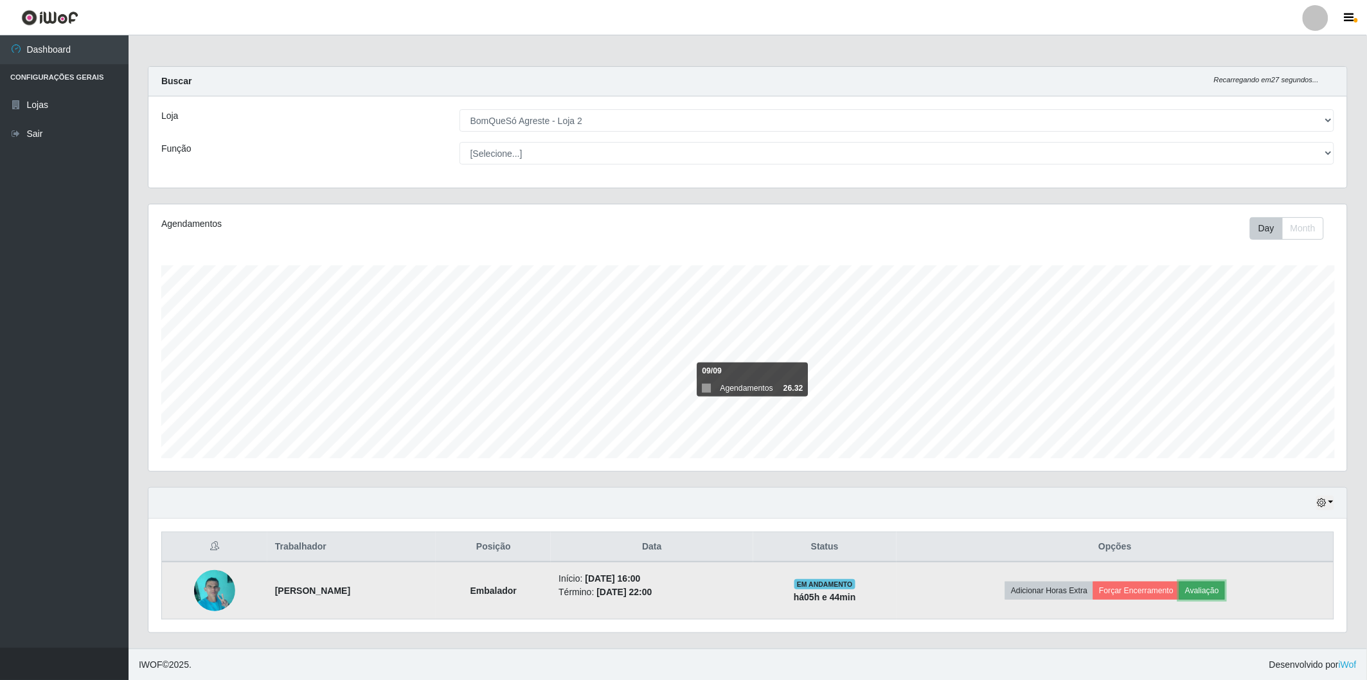
click at [1219, 596] on button "Avaliação" at bounding box center [1202, 591] width 46 height 18
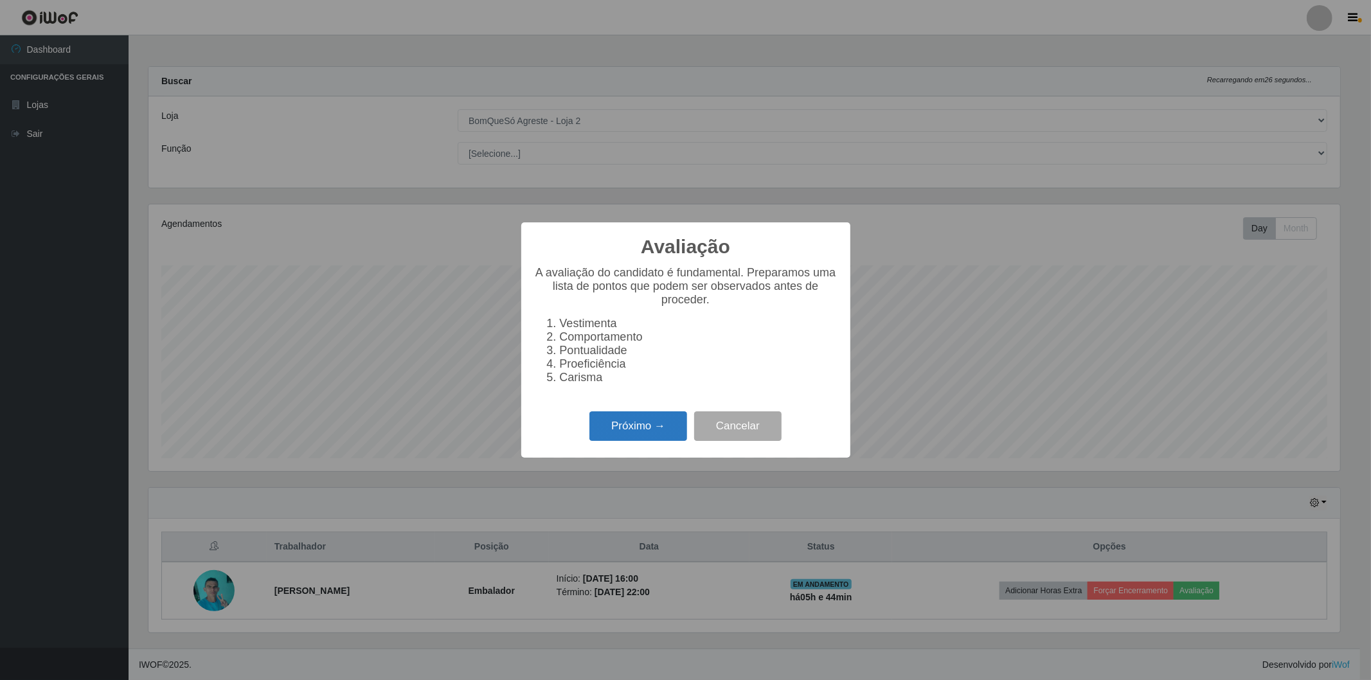
click at [595, 425] on button "Próximo →" at bounding box center [638, 426] width 98 height 30
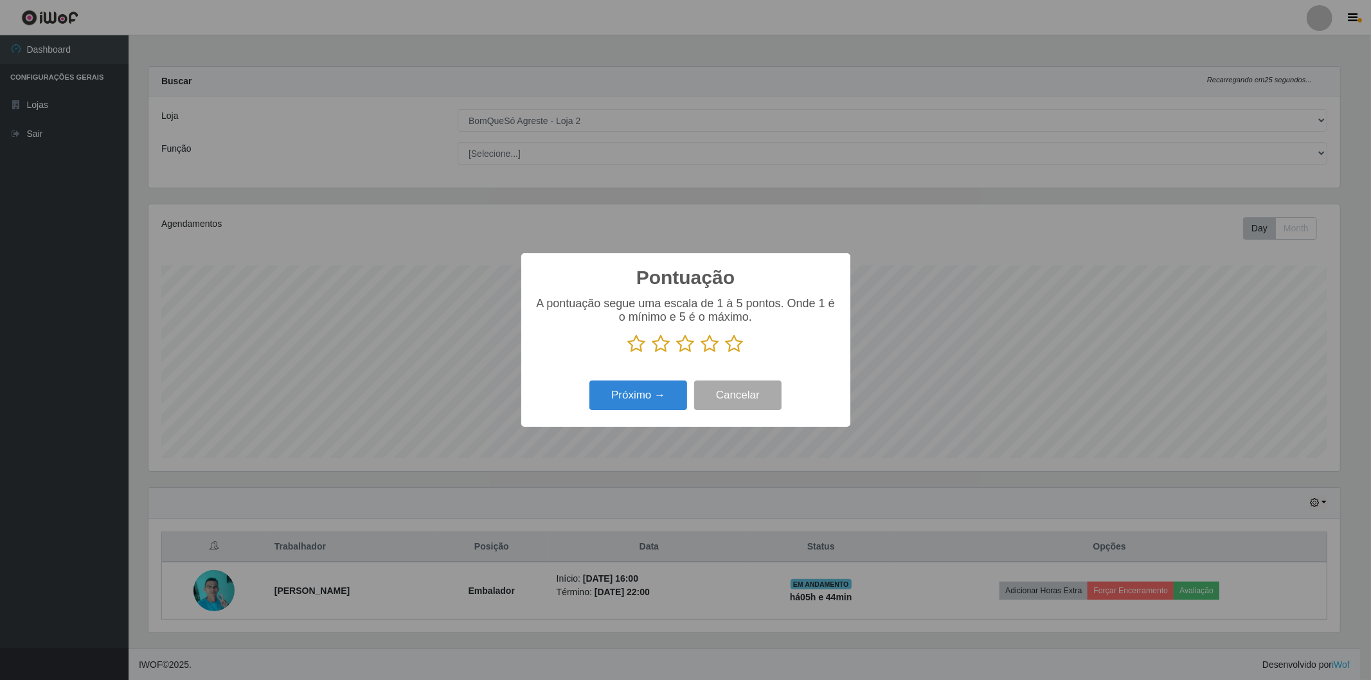
click at [728, 349] on icon at bounding box center [735, 343] width 18 height 19
click at [726, 353] on input "radio" at bounding box center [726, 353] width 0 height 0
click at [647, 400] on button "Próximo →" at bounding box center [638, 395] width 98 height 30
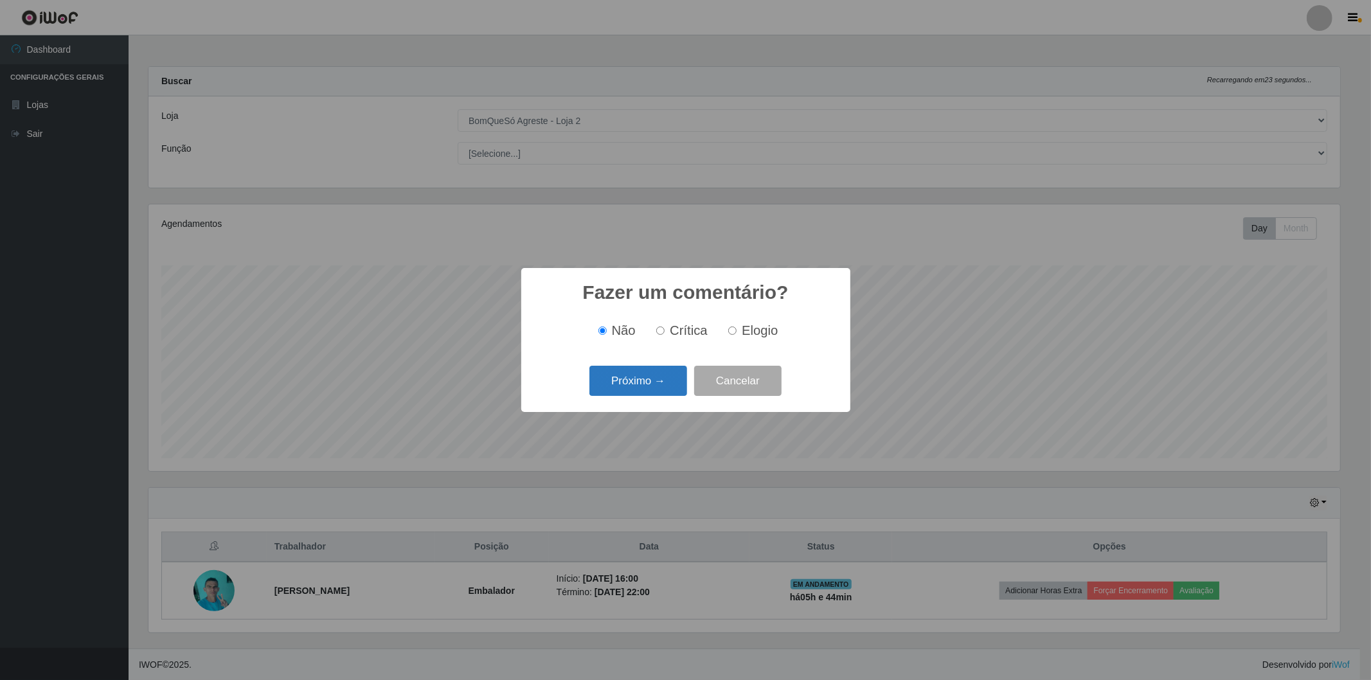
click at [626, 388] on button "Próximo →" at bounding box center [638, 381] width 98 height 30
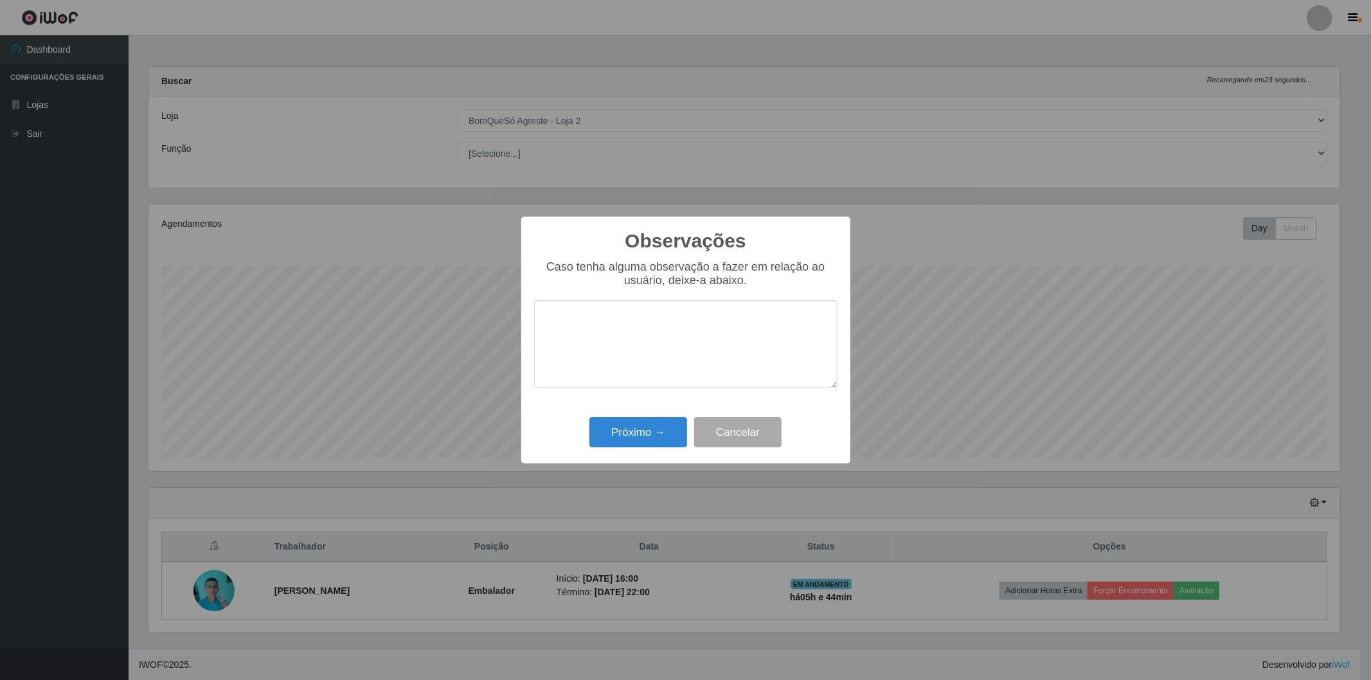
click at [627, 449] on div "Próximo → Cancelar" at bounding box center [685, 432] width 303 height 37
click at [632, 441] on button "Próximo →" at bounding box center [638, 432] width 98 height 30
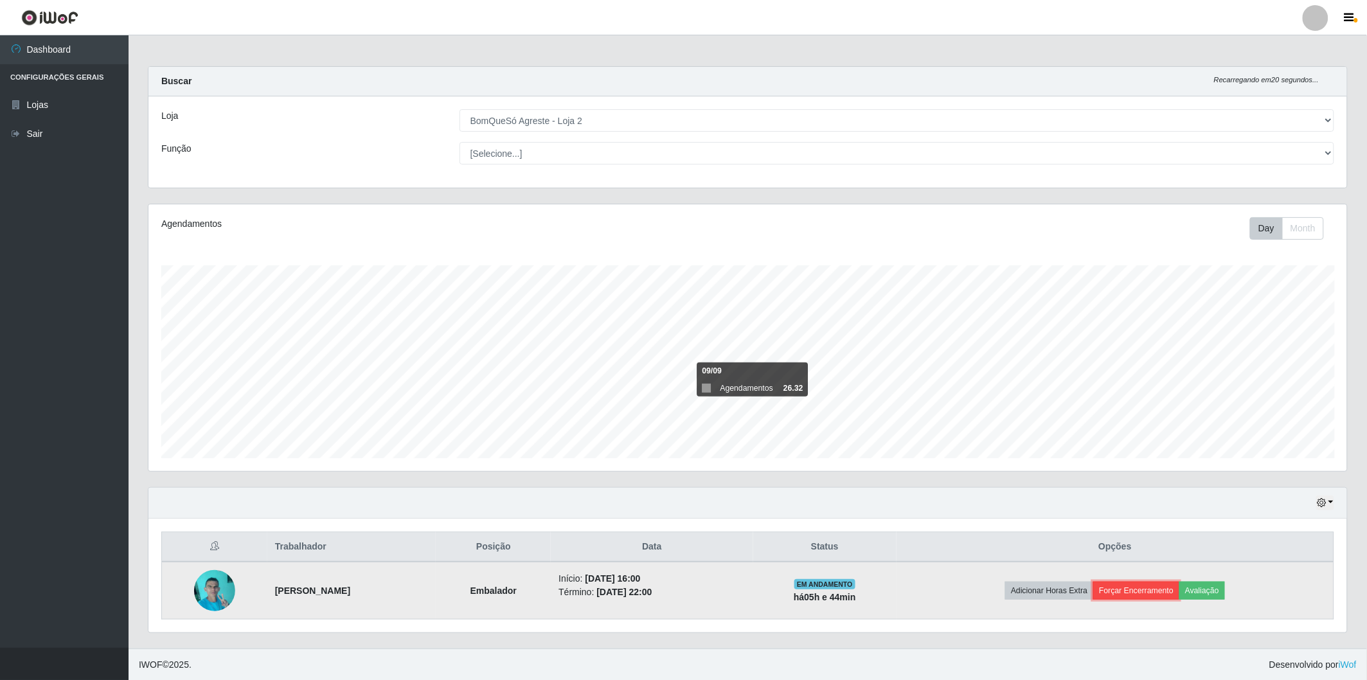
click at [1131, 582] on button "Forçar Encerramento" at bounding box center [1136, 591] width 86 height 18
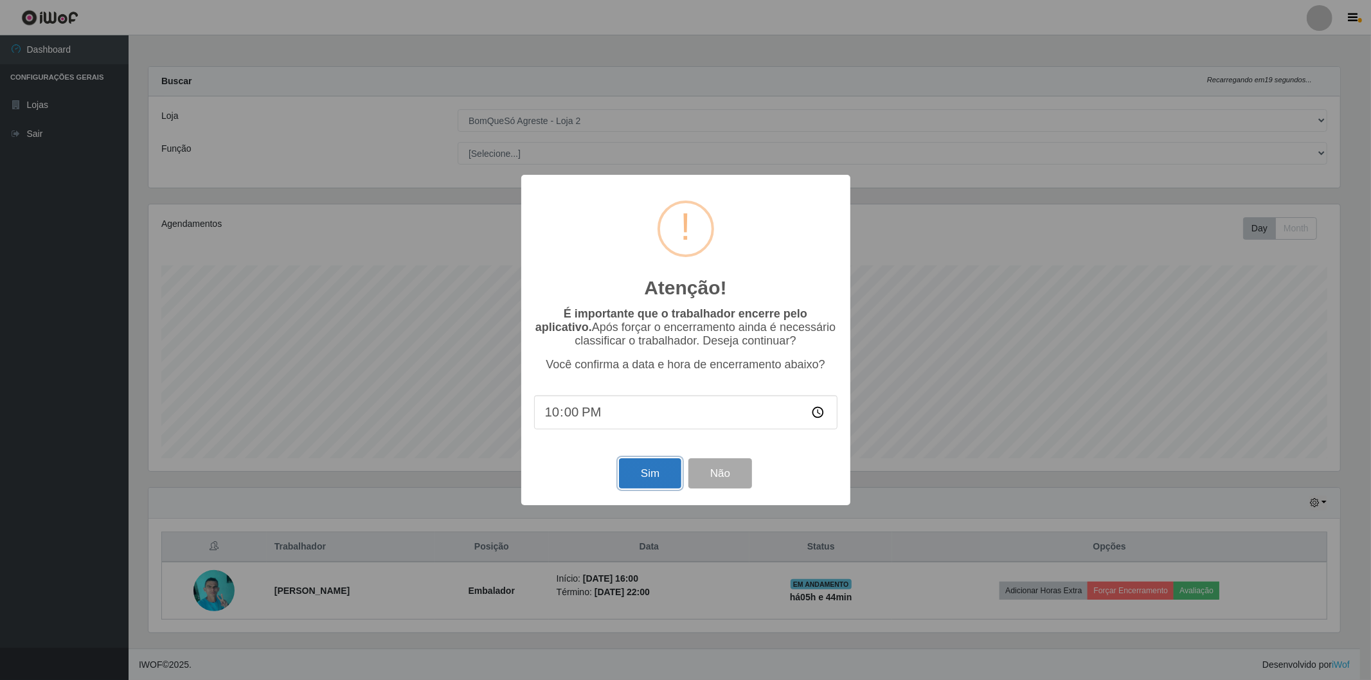
click at [649, 472] on button "Sim" at bounding box center [650, 473] width 62 height 30
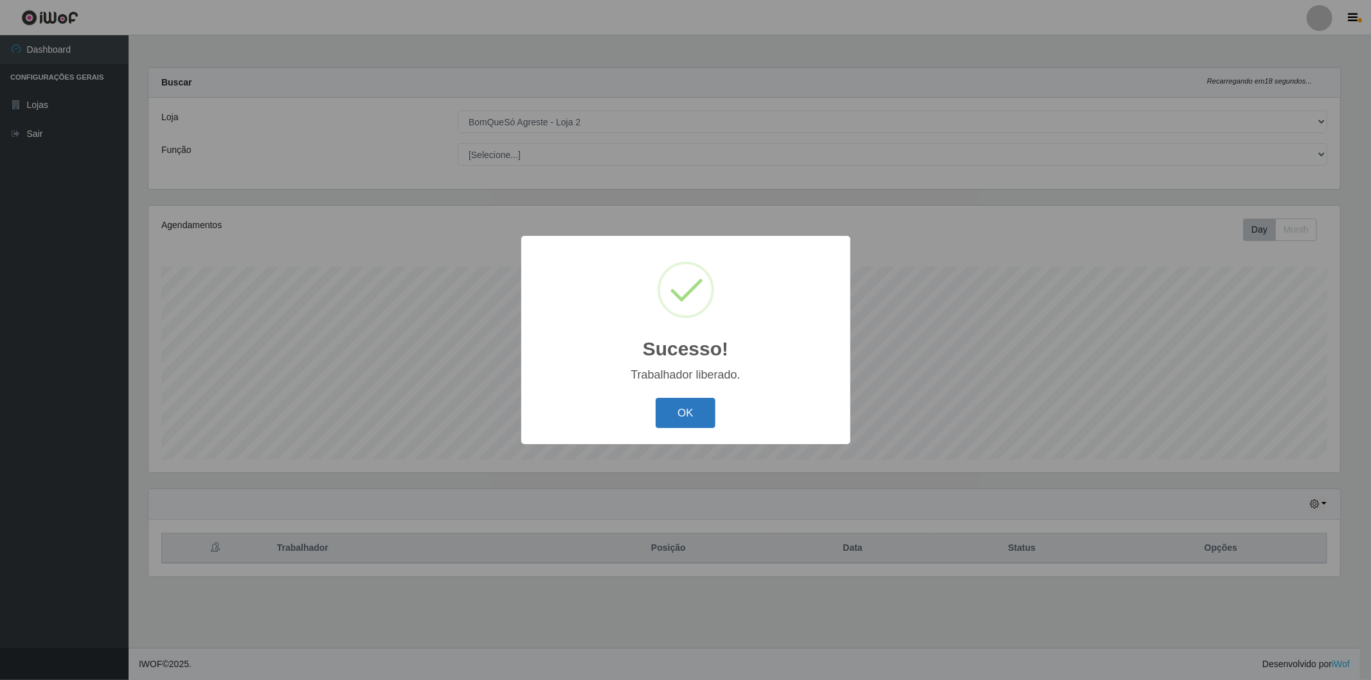
click at [699, 419] on button "OK" at bounding box center [686, 413] width 60 height 30
